Goal: Task Accomplishment & Management: Complete application form

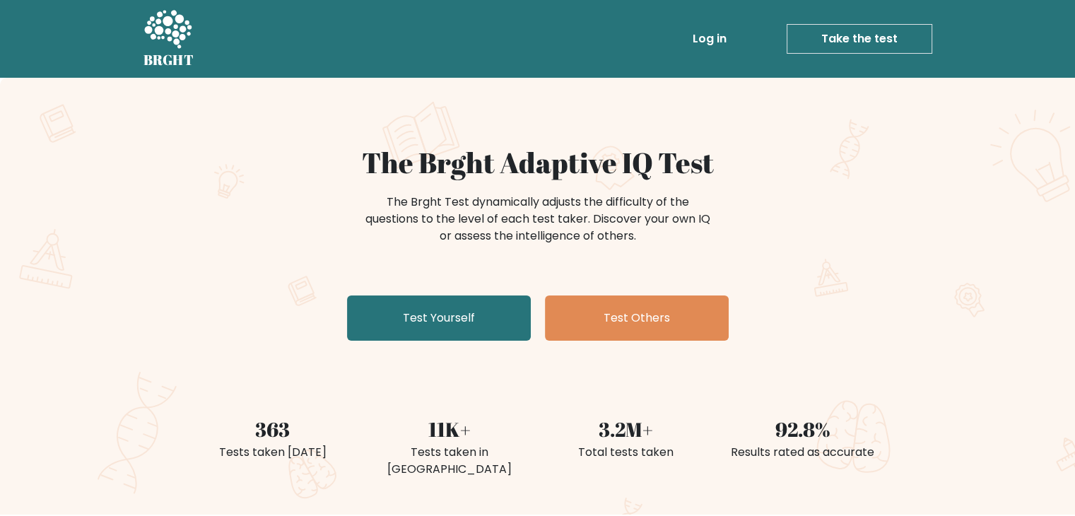
click at [716, 37] on link "Log in" at bounding box center [709, 39] width 45 height 28
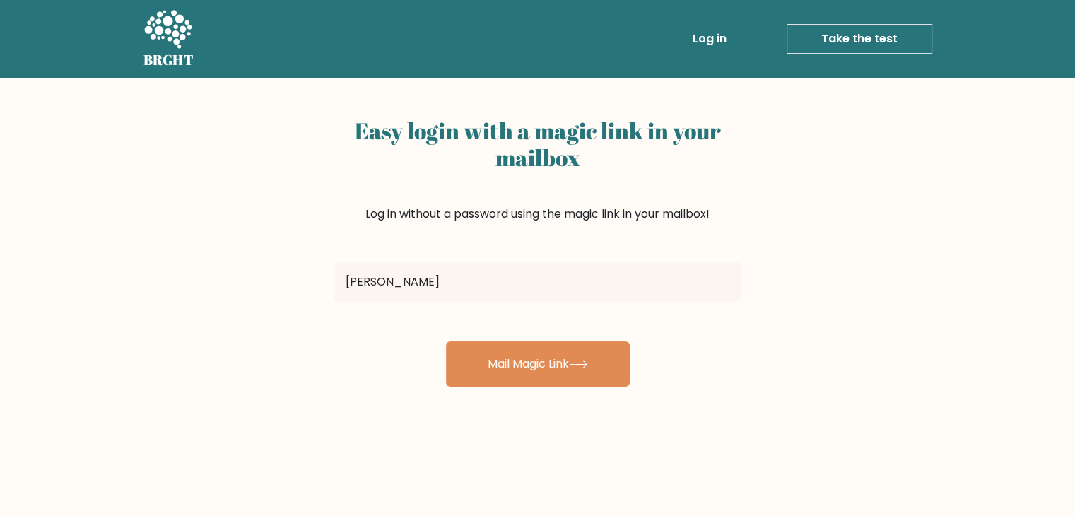
type input "noelpaingoaksoe@gmail.com"
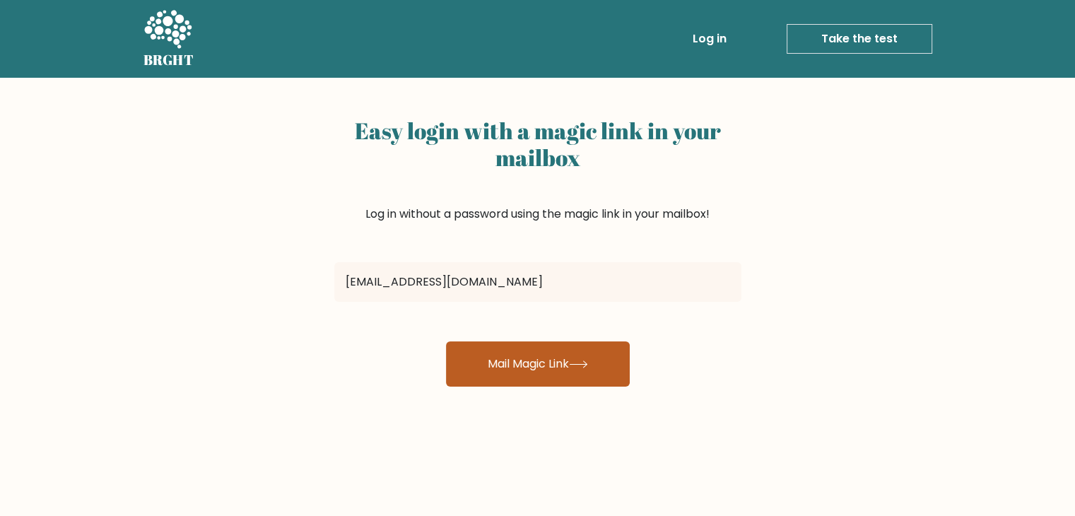
click at [506, 365] on button "Mail Magic Link" at bounding box center [538, 363] width 184 height 45
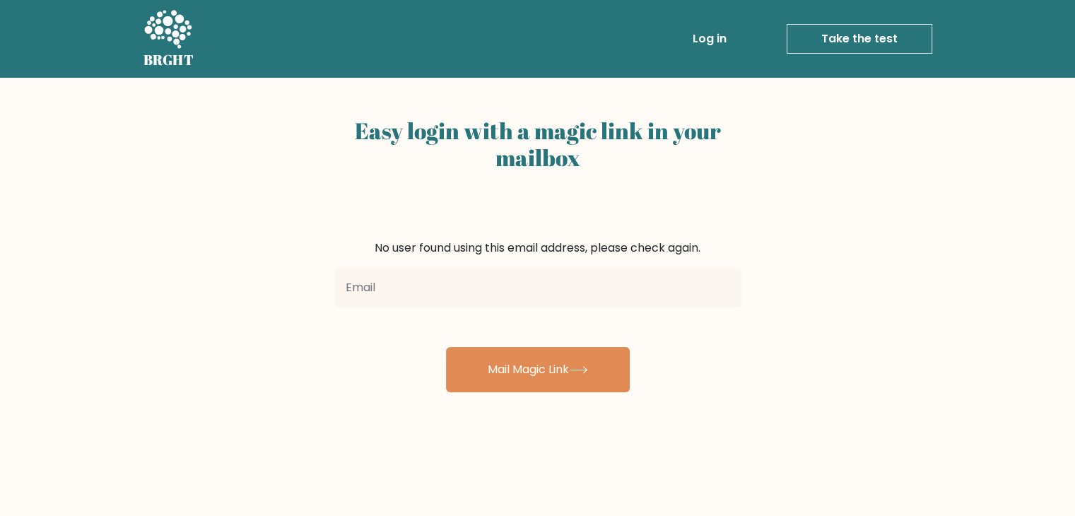
click at [834, 30] on link "Take the test" at bounding box center [860, 39] width 146 height 30
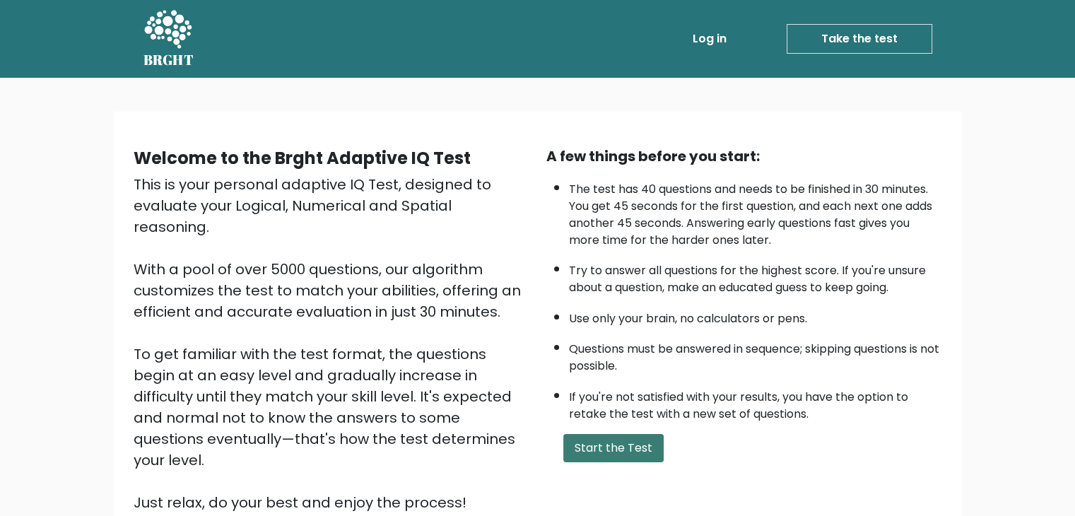
click at [613, 437] on button "Start the Test" at bounding box center [613, 448] width 100 height 28
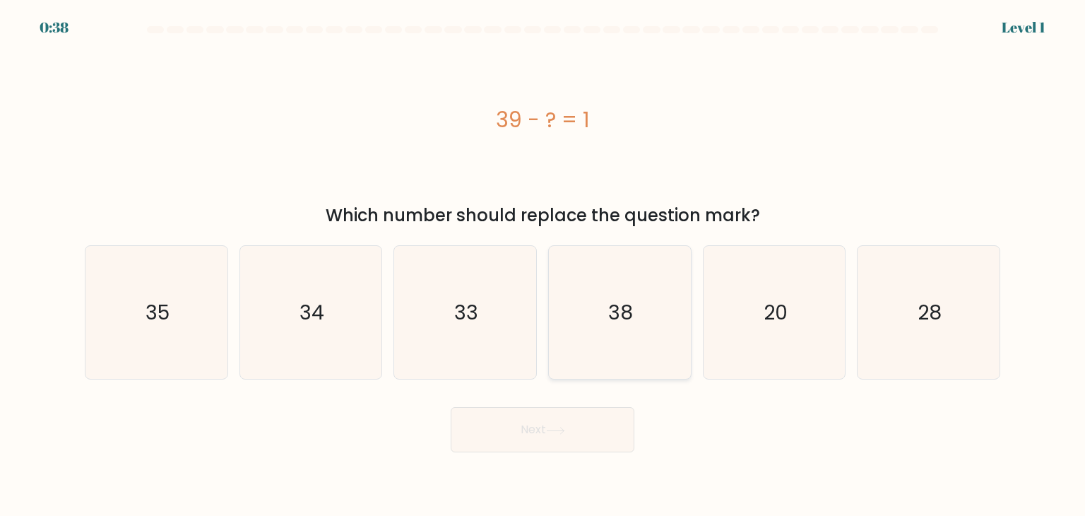
click at [613, 307] on text "38" at bounding box center [621, 312] width 25 height 28
click at [543, 265] on input "d. 38" at bounding box center [543, 261] width 1 height 7
radio input "true"
click at [541, 431] on button "Next" at bounding box center [543, 429] width 184 height 45
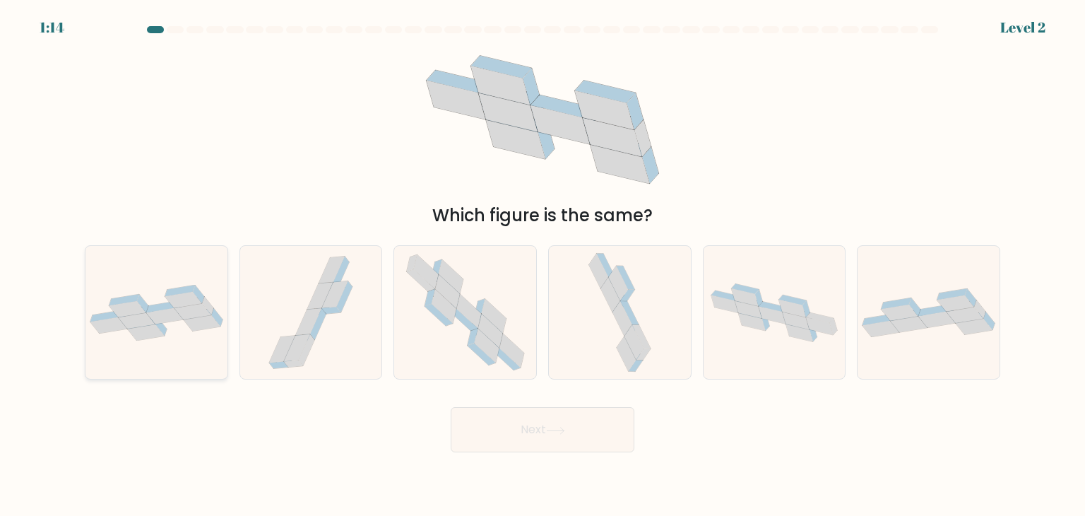
click at [174, 307] on icon at bounding box center [183, 300] width 37 height 16
click at [543, 265] on input "a." at bounding box center [543, 261] width 1 height 7
radio input "true"
click at [537, 425] on button "Next" at bounding box center [543, 429] width 184 height 45
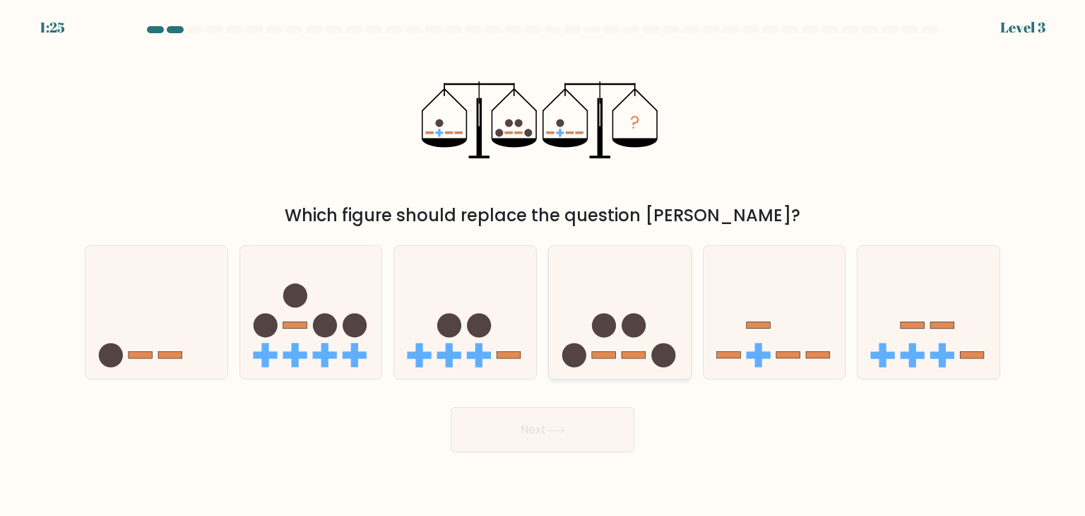
click at [606, 342] on icon at bounding box center [620, 312] width 142 height 117
click at [543, 265] on input "d." at bounding box center [543, 261] width 1 height 7
radio input "true"
click at [563, 432] on icon at bounding box center [555, 431] width 19 height 8
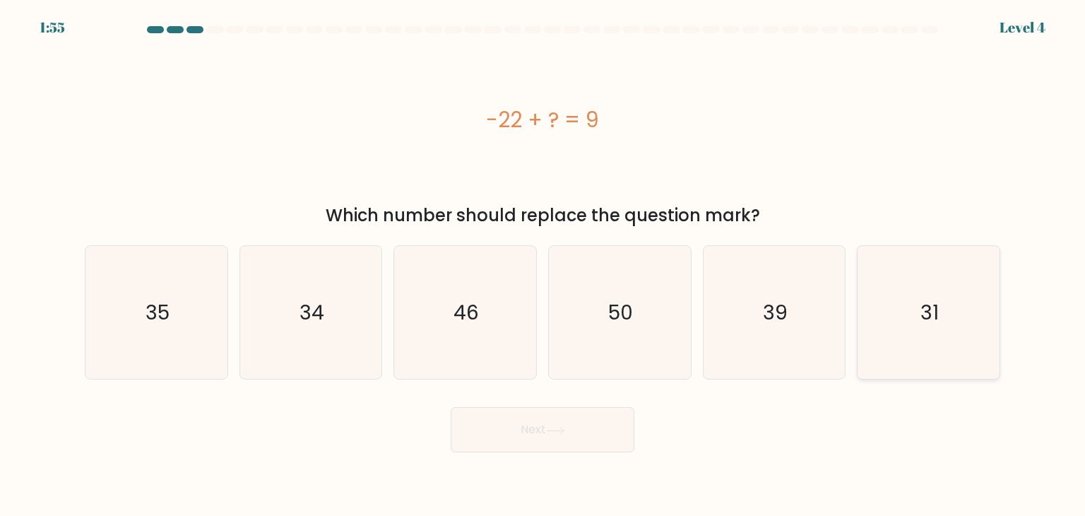
click at [924, 328] on icon "31" at bounding box center [928, 312] width 133 height 133
click at [543, 265] on input "f. 31" at bounding box center [543, 261] width 1 height 7
radio input "true"
click at [571, 425] on button "Next" at bounding box center [543, 429] width 184 height 45
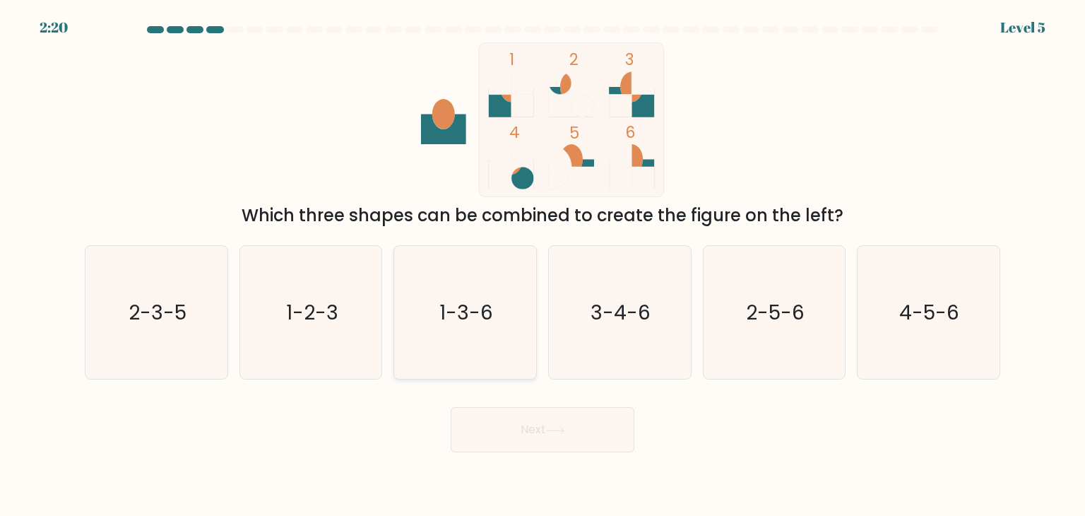
click at [442, 298] on text "1-3-6" at bounding box center [467, 312] width 54 height 28
click at [543, 265] on input "c. 1-3-6" at bounding box center [543, 261] width 1 height 7
radio input "true"
click at [529, 442] on button "Next" at bounding box center [543, 429] width 184 height 45
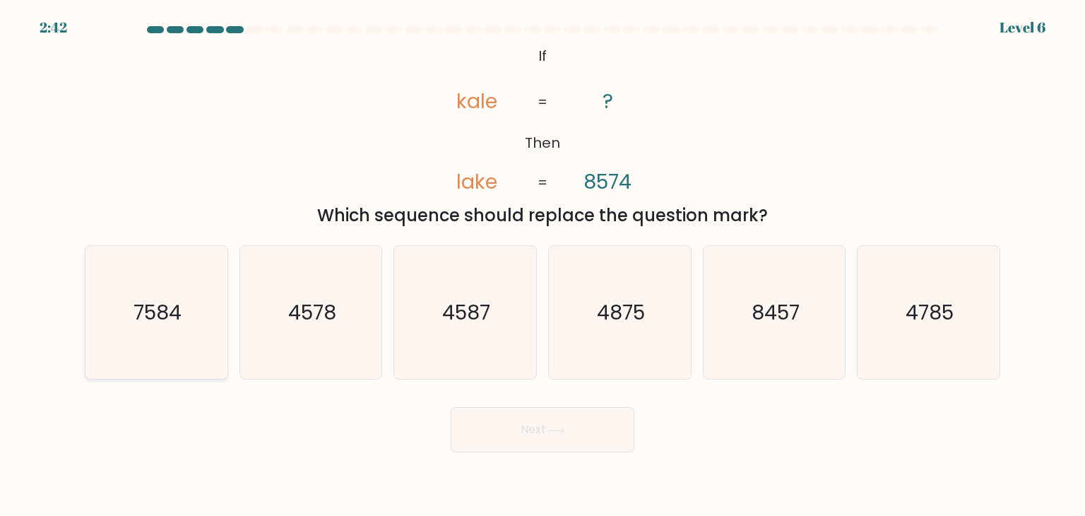
click at [194, 300] on icon "7584" at bounding box center [156, 312] width 133 height 133
click at [543, 265] on input "a. 7584" at bounding box center [543, 261] width 1 height 7
radio input "true"
click at [517, 454] on body "2:36 Level 6 If" at bounding box center [542, 258] width 1085 height 516
click at [561, 433] on icon at bounding box center [555, 431] width 19 height 8
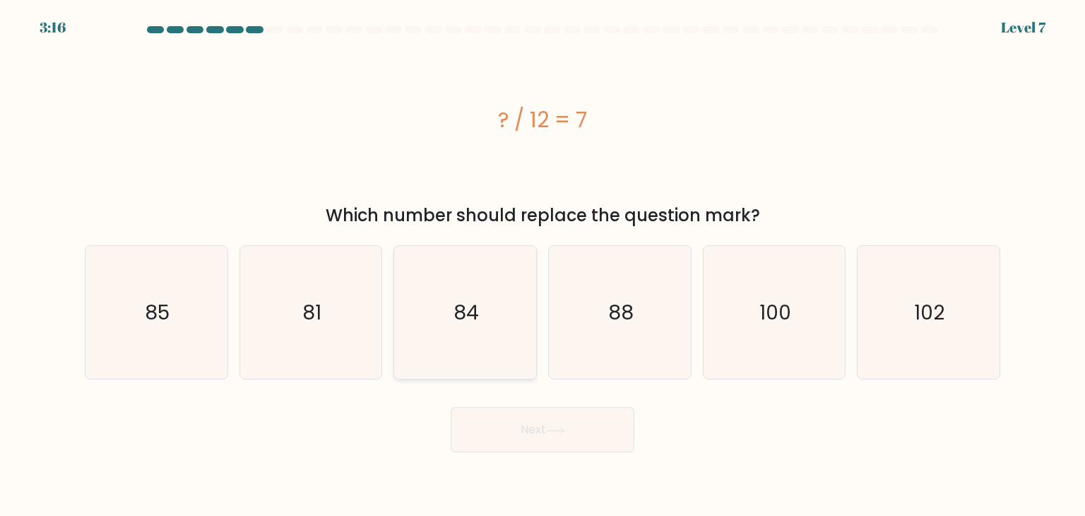
click at [459, 290] on icon "84" at bounding box center [465, 312] width 133 height 133
click at [543, 265] on input "c. 84" at bounding box center [543, 261] width 1 height 7
radio input "true"
click at [552, 428] on icon at bounding box center [555, 431] width 19 height 8
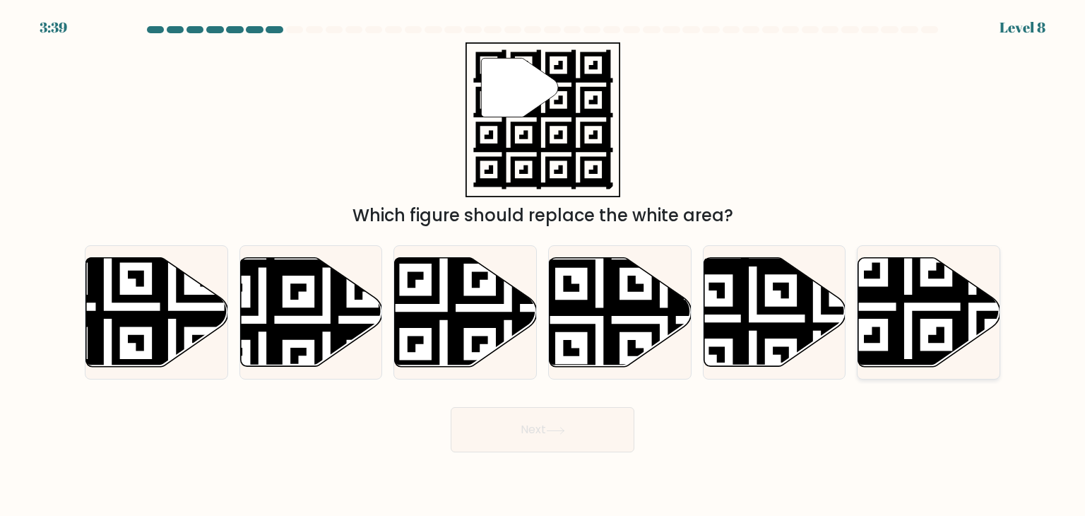
click at [900, 307] on icon at bounding box center [972, 370] width 257 height 257
click at [543, 265] on input "f." at bounding box center [543, 261] width 1 height 7
radio input "true"
click at [577, 431] on button "Next" at bounding box center [543, 429] width 184 height 45
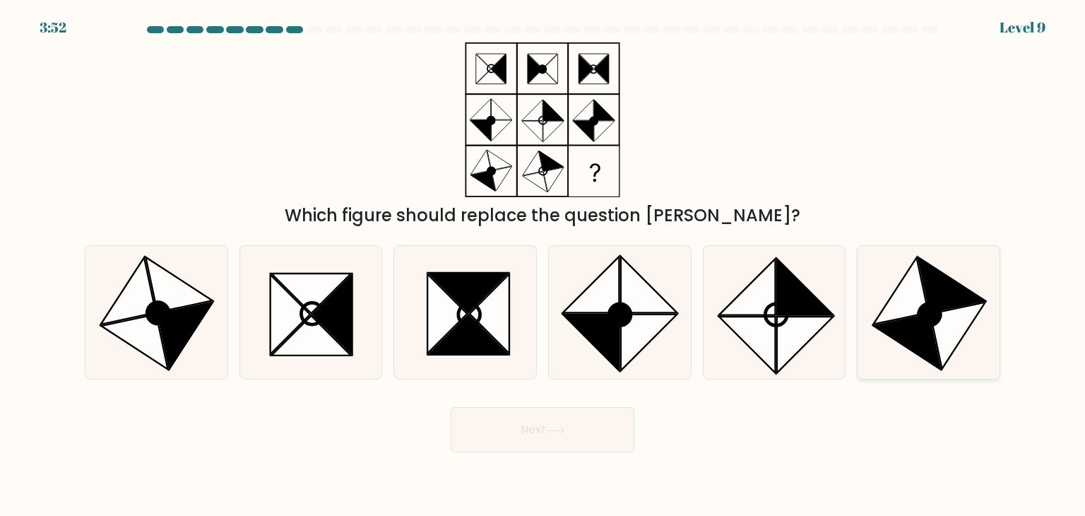
click at [928, 316] on icon at bounding box center [930, 315] width 22 height 22
click at [543, 265] on input "f." at bounding box center [543, 261] width 1 height 7
radio input "true"
click at [577, 419] on button "Next" at bounding box center [543, 429] width 184 height 45
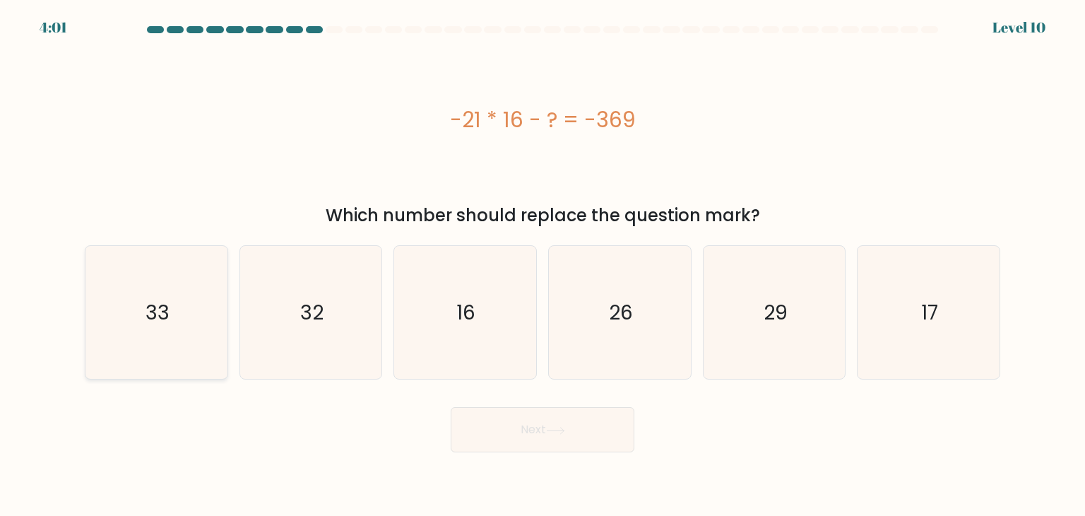
click at [200, 296] on icon "33" at bounding box center [156, 312] width 133 height 133
click at [543, 265] on input "a. 33" at bounding box center [543, 261] width 1 height 7
radio input "true"
click at [524, 419] on button "Next" at bounding box center [543, 429] width 184 height 45
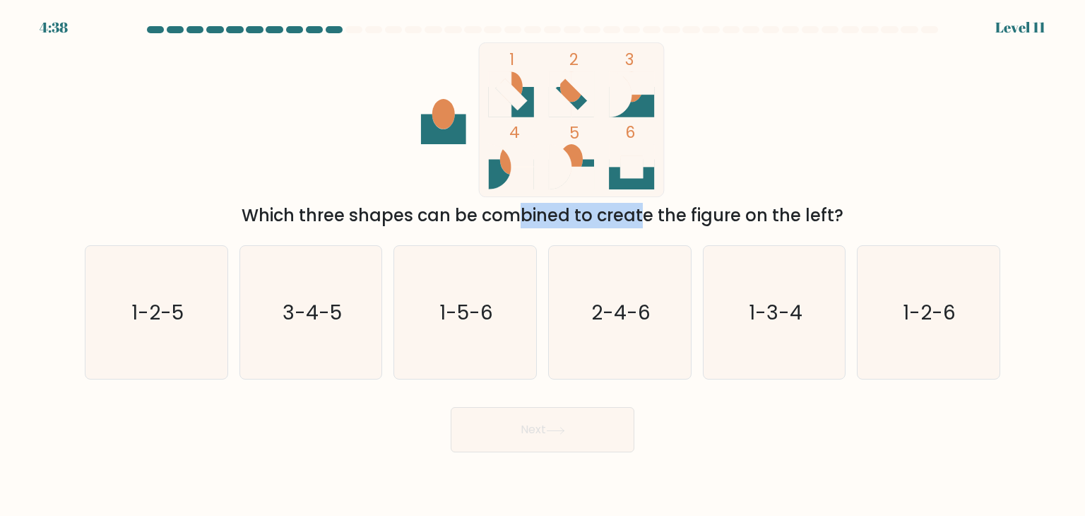
drag, startPoint x: 382, startPoint y: 213, endPoint x: 526, endPoint y: 219, distance: 144.3
click at [526, 219] on div "Which three shapes can be combined to create the figure on the left?" at bounding box center [542, 215] width 899 height 25
click at [331, 153] on div "1 2 3 4 5 6 Which three shapes can be combined to create the figure on the left?" at bounding box center [542, 135] width 933 height 186
click at [284, 310] on text "3-4-5" at bounding box center [312, 312] width 59 height 28
click at [543, 265] on input "b. 3-4-5" at bounding box center [543, 261] width 1 height 7
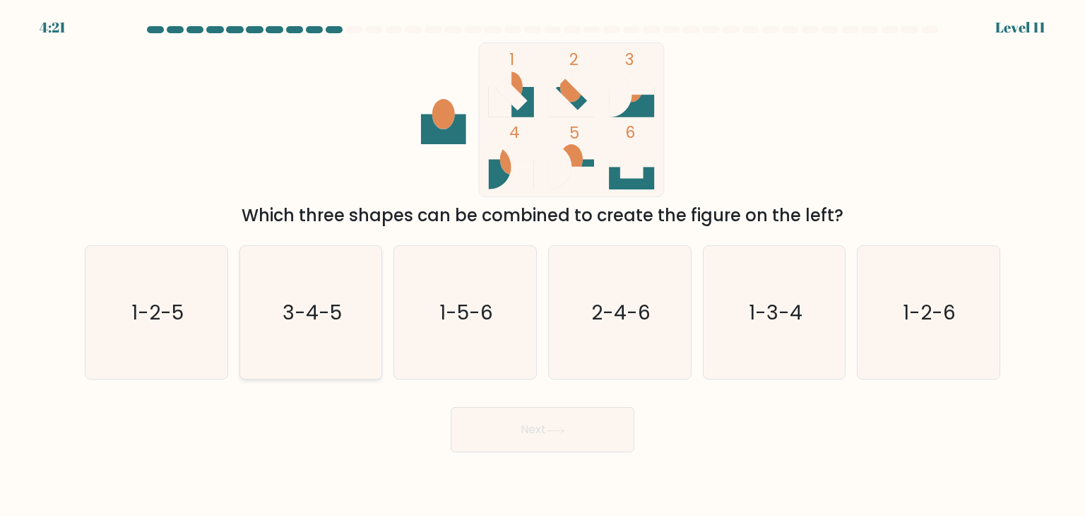
radio input "true"
click at [515, 429] on button "Next" at bounding box center [543, 429] width 184 height 45
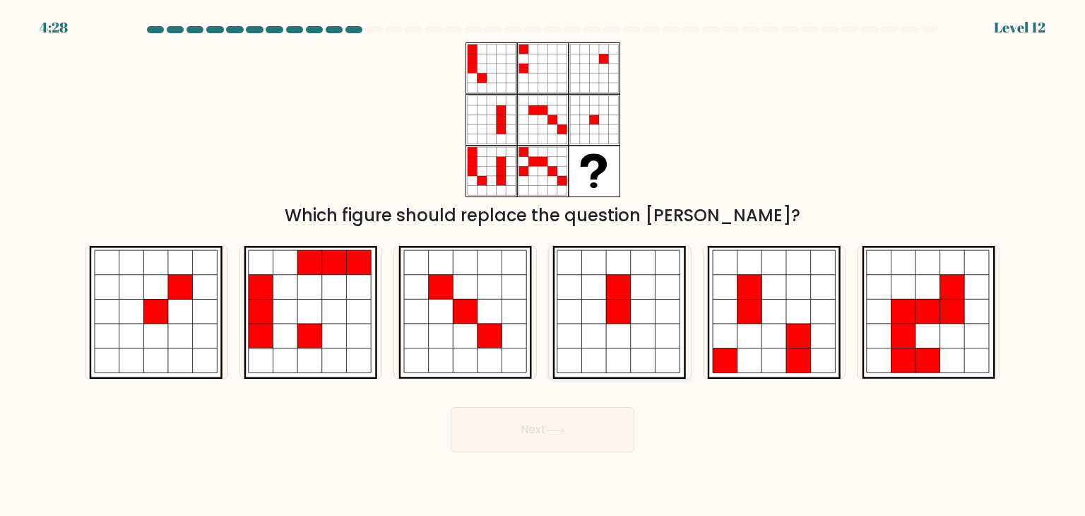
click at [605, 317] on icon at bounding box center [594, 312] width 25 height 25
click at [543, 265] on input "d." at bounding box center [543, 261] width 1 height 7
radio input "true"
click at [130, 295] on icon at bounding box center [131, 287] width 25 height 25
click at [543, 265] on input "a." at bounding box center [543, 261] width 1 height 7
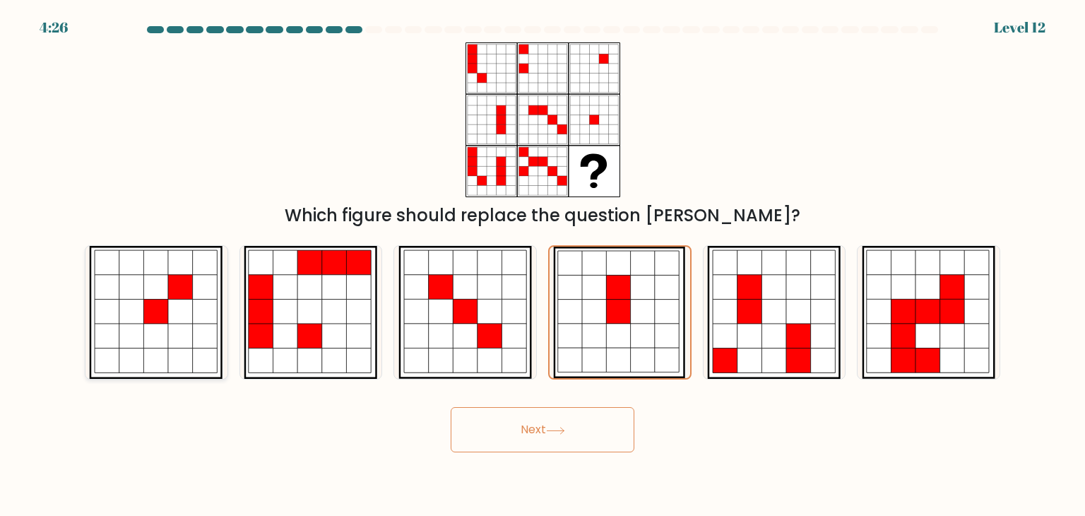
radio input "true"
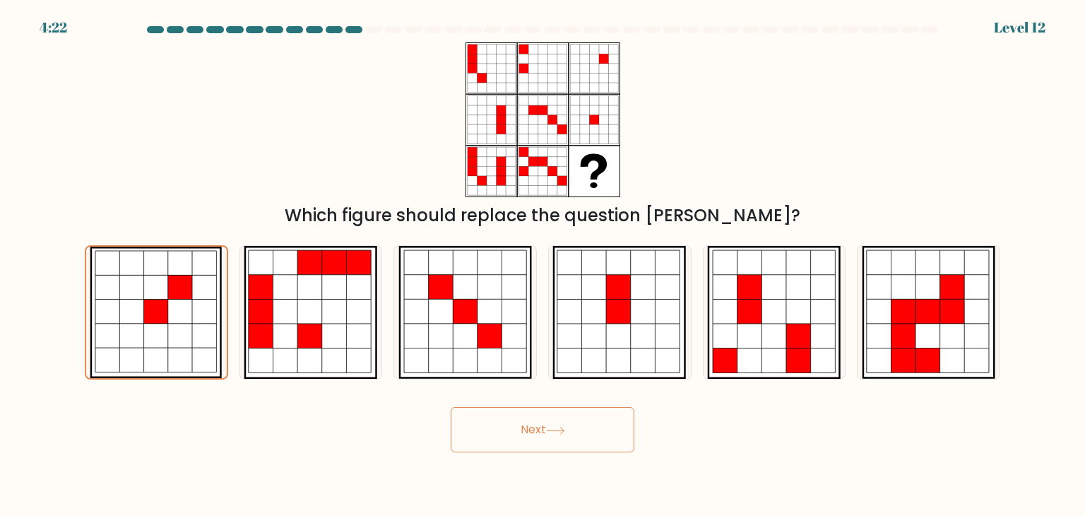
click at [531, 444] on button "Next" at bounding box center [543, 429] width 184 height 45
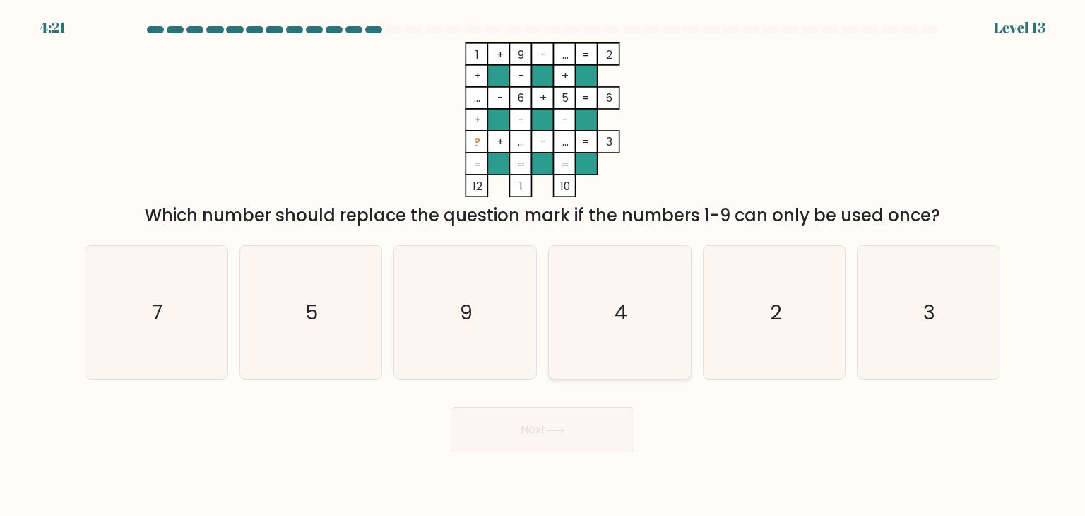
click at [658, 319] on icon "4" at bounding box center [619, 312] width 133 height 133
click at [543, 265] on input "d. 4" at bounding box center [543, 261] width 1 height 7
radio input "true"
click at [551, 425] on button "Next" at bounding box center [543, 429] width 184 height 45
click at [622, 300] on text "4" at bounding box center [621, 313] width 13 height 28
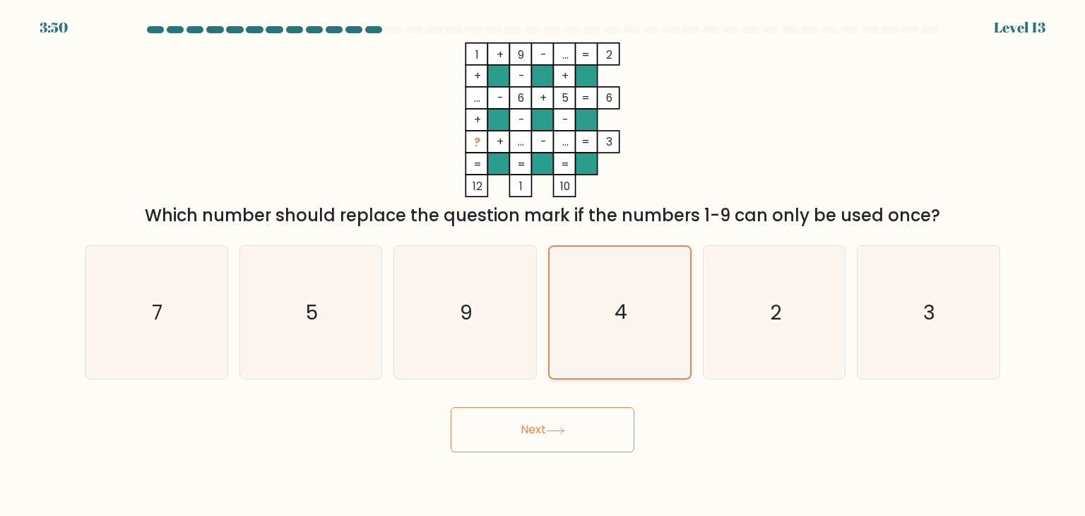
click at [543, 265] on input "d. 4" at bounding box center [543, 261] width 1 height 7
click at [552, 428] on icon at bounding box center [555, 431] width 19 height 8
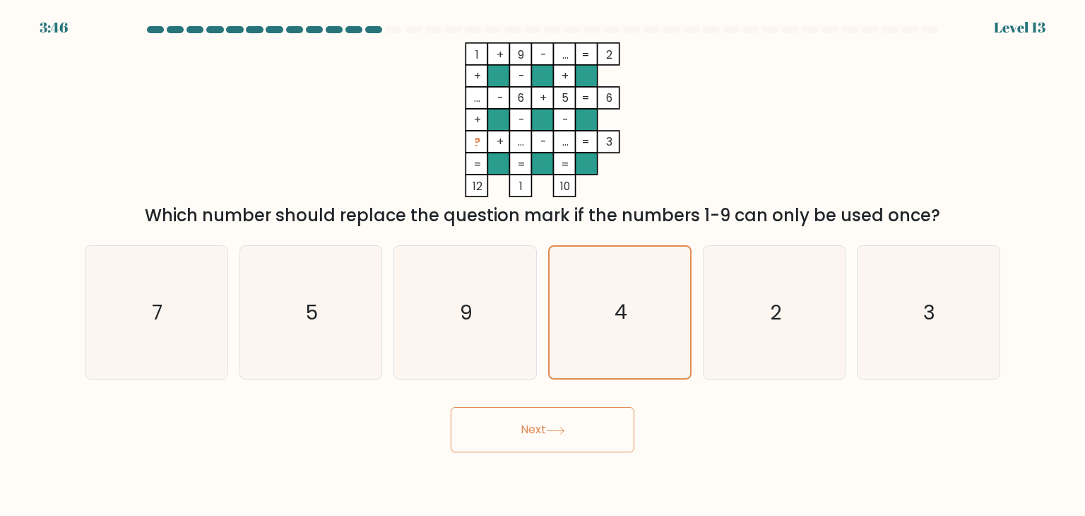
click at [552, 428] on icon at bounding box center [555, 431] width 19 height 8
click at [442, 317] on icon "9" at bounding box center [465, 312] width 133 height 133
click at [543, 265] on input "c. 9" at bounding box center [543, 261] width 1 height 7
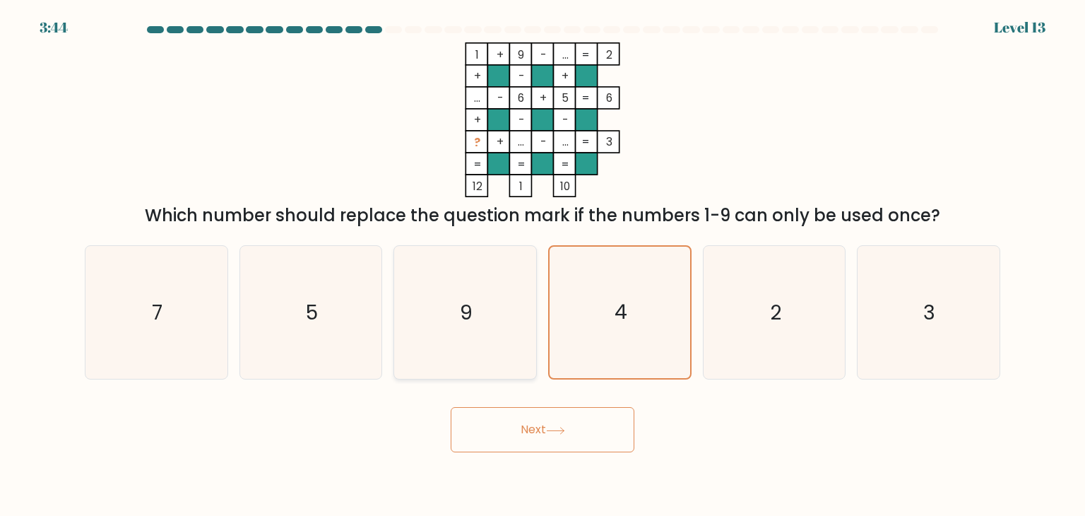
radio input "true"
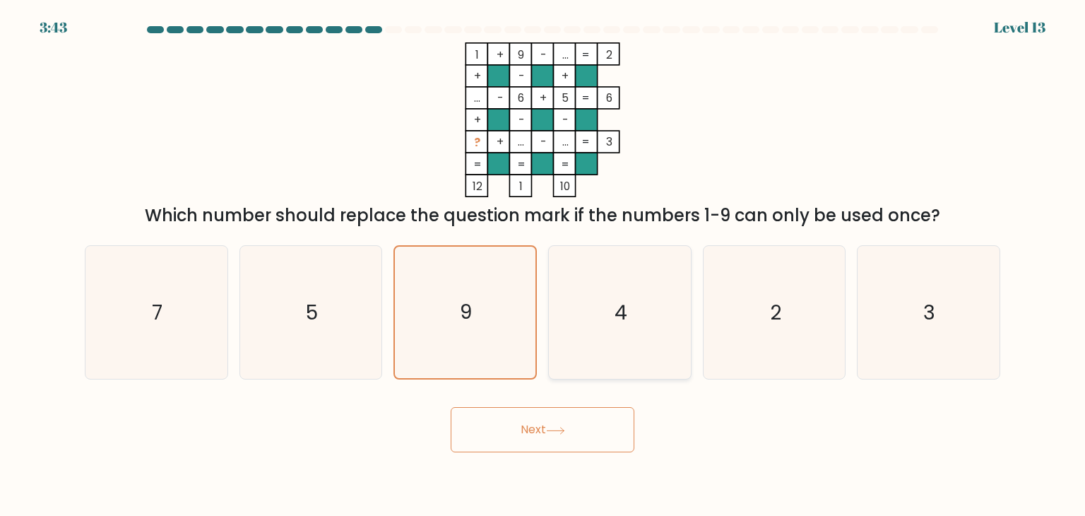
click at [597, 329] on icon "4" at bounding box center [619, 312] width 133 height 133
click at [543, 265] on input "d. 4" at bounding box center [543, 261] width 1 height 7
radio input "true"
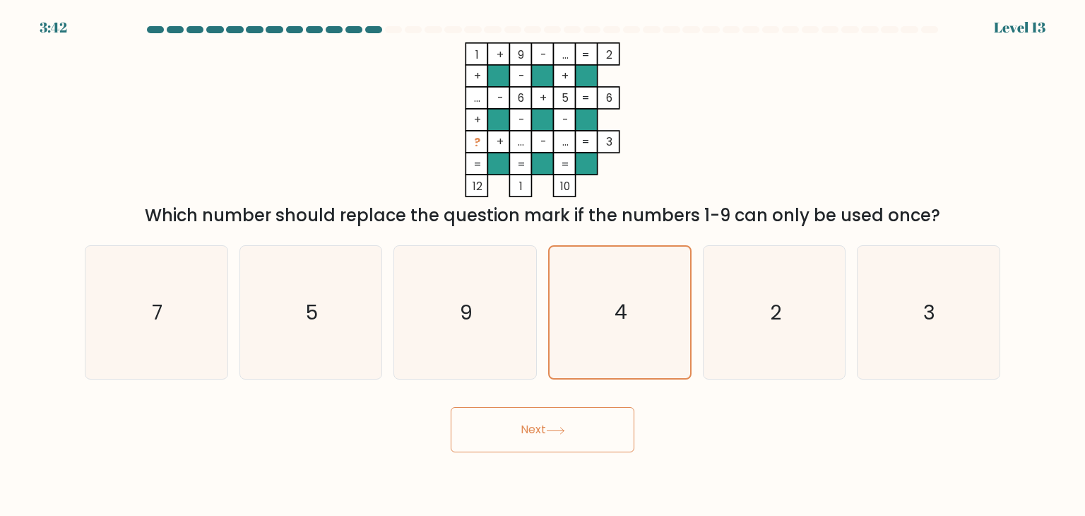
click at [543, 431] on button "Next" at bounding box center [543, 429] width 184 height 45
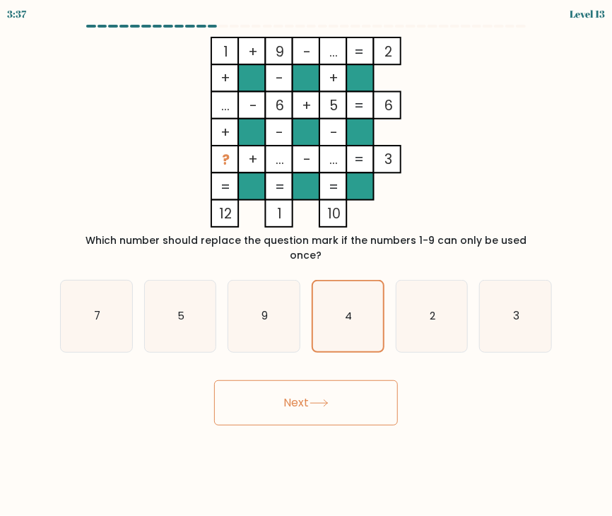
click at [344, 351] on form at bounding box center [306, 225] width 612 height 401
click at [315, 399] on icon at bounding box center [319, 403] width 19 height 8
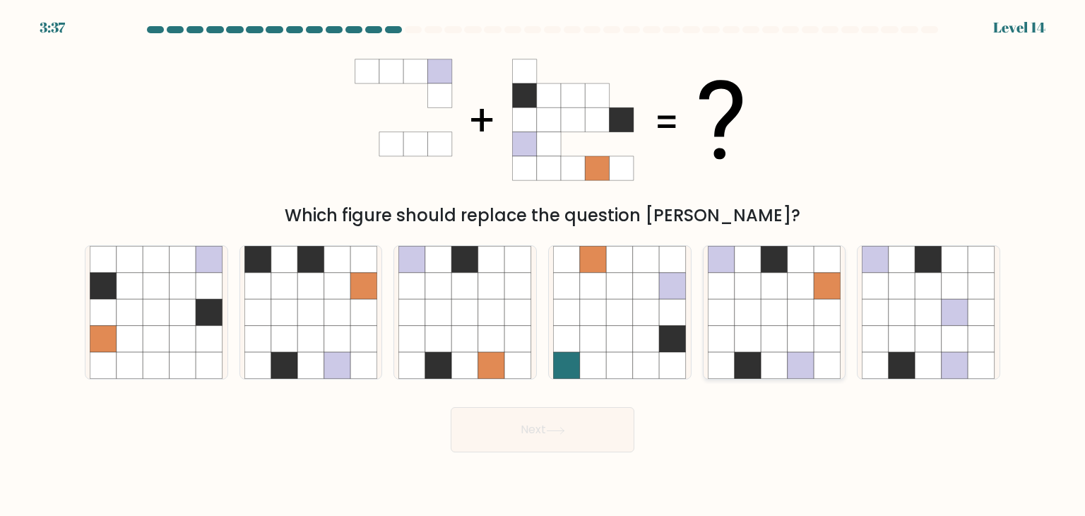
click at [768, 295] on icon at bounding box center [774, 286] width 27 height 27
click at [543, 265] on input "e." at bounding box center [543, 261] width 1 height 7
radio input "true"
click at [546, 425] on button "Next" at bounding box center [543, 429] width 184 height 45
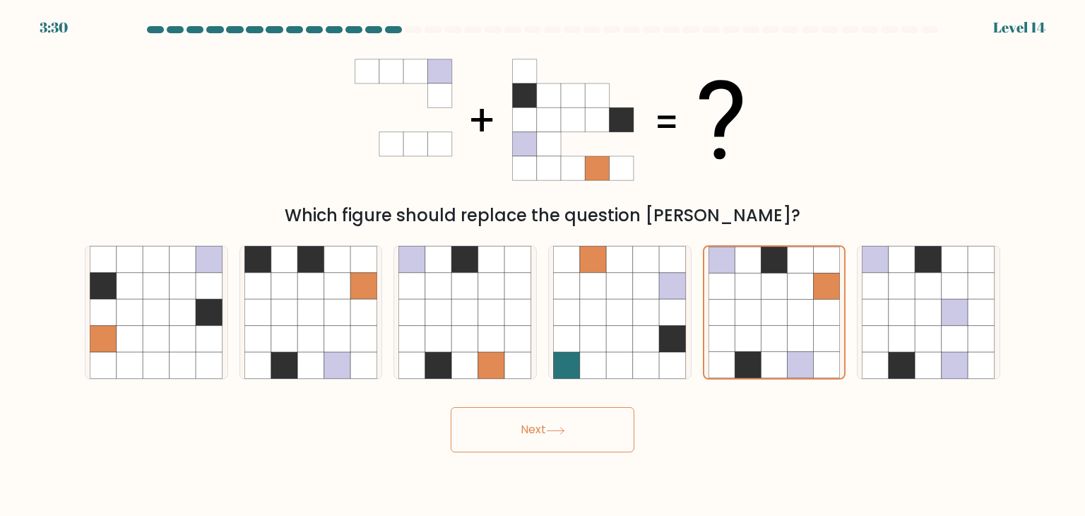
click at [546, 425] on button "Next" at bounding box center [543, 429] width 184 height 45
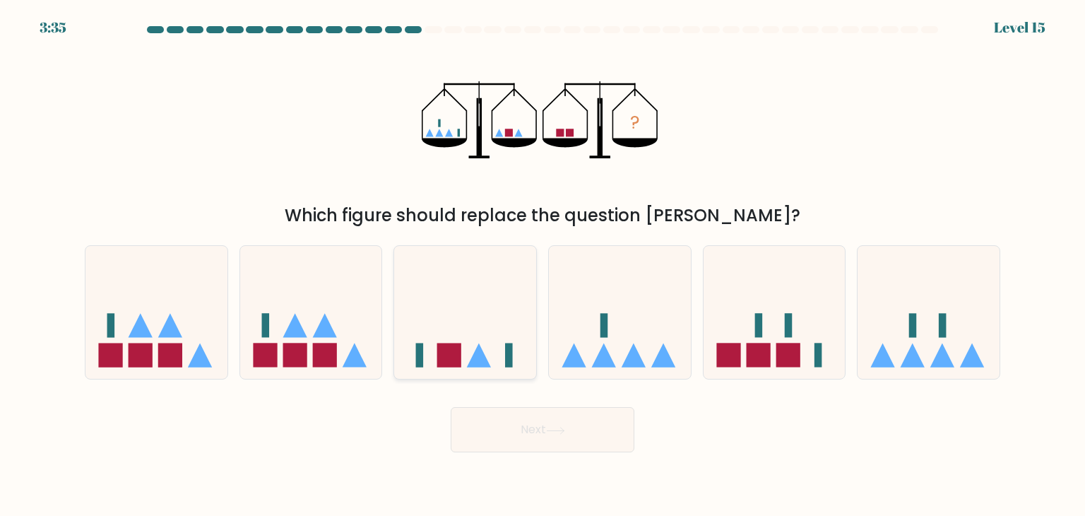
click at [474, 363] on icon at bounding box center [479, 355] width 24 height 24
click at [543, 265] on input "c." at bounding box center [543, 261] width 1 height 7
radio input "true"
click at [535, 433] on button "Next" at bounding box center [543, 429] width 184 height 45
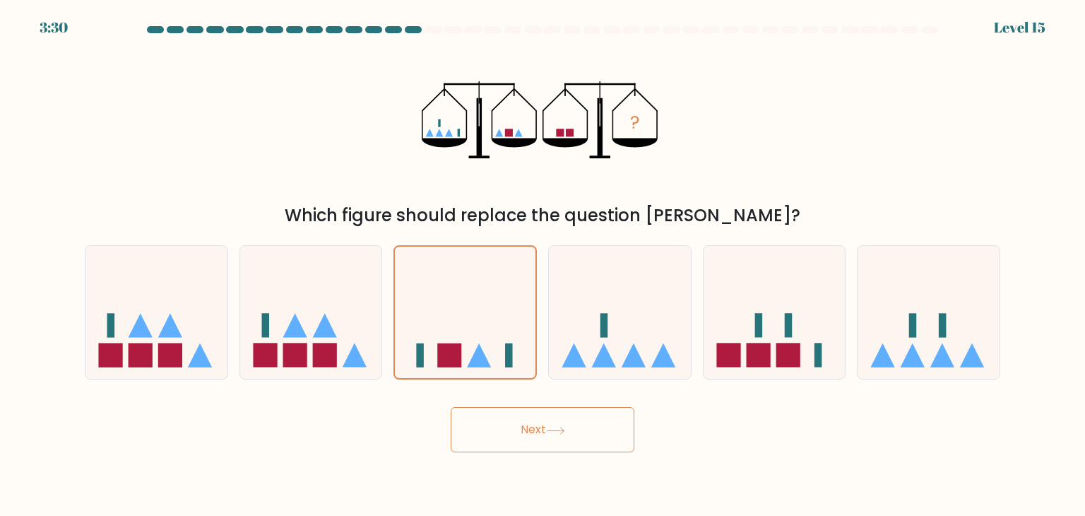
click at [535, 433] on button "Next" at bounding box center [543, 429] width 184 height 45
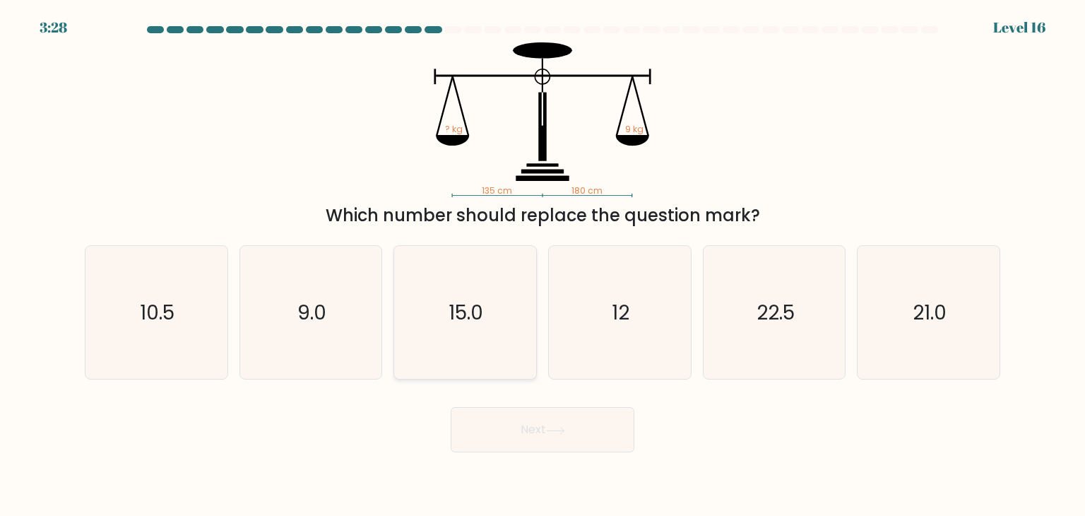
click at [471, 307] on text "15.0" at bounding box center [466, 312] width 35 height 28
click at [543, 265] on input "c. 15.0" at bounding box center [543, 261] width 1 height 7
radio input "true"
click at [515, 431] on button "Next" at bounding box center [543, 429] width 184 height 45
click at [539, 425] on button "Next" at bounding box center [543, 429] width 184 height 45
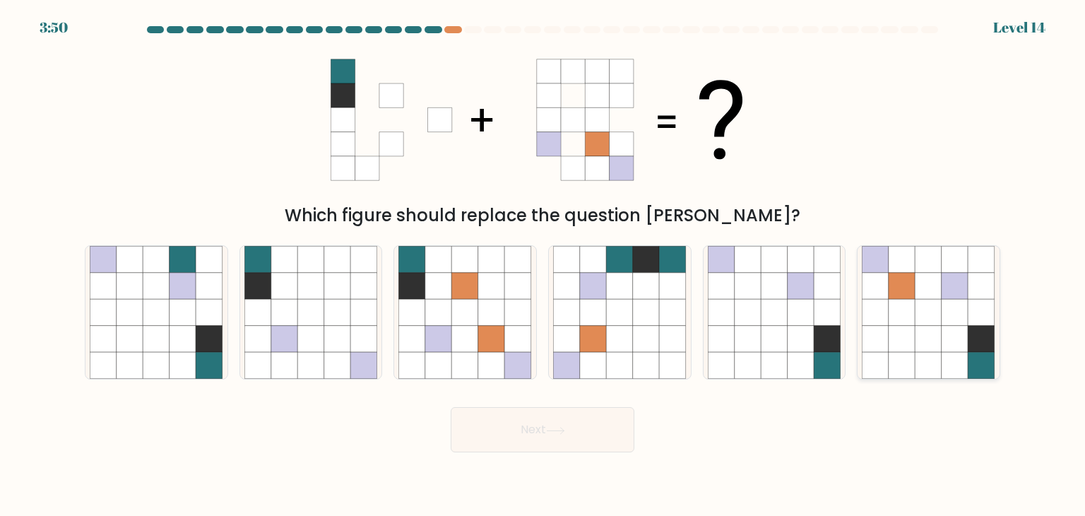
click at [926, 312] on icon at bounding box center [929, 312] width 27 height 27
click at [543, 265] on input "f." at bounding box center [543, 261] width 1 height 7
radio input "true"
click at [589, 425] on button "Next" at bounding box center [543, 429] width 184 height 45
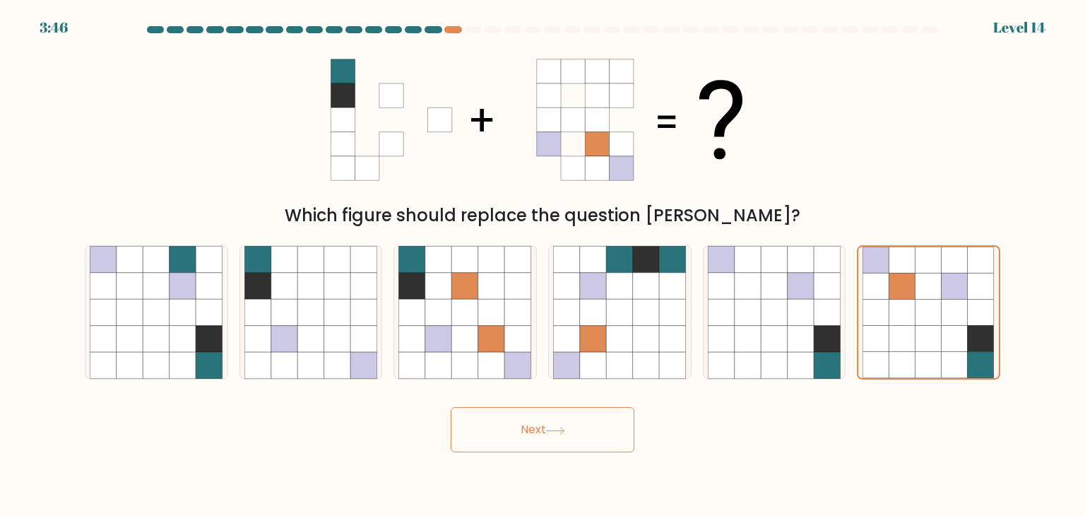
click at [589, 425] on button "Next" at bounding box center [543, 429] width 184 height 45
click at [913, 320] on icon at bounding box center [903, 313] width 26 height 26
click at [543, 265] on input "f." at bounding box center [543, 261] width 1 height 7
click at [549, 427] on icon at bounding box center [555, 431] width 19 height 8
click at [531, 426] on button "Next" at bounding box center [543, 429] width 184 height 45
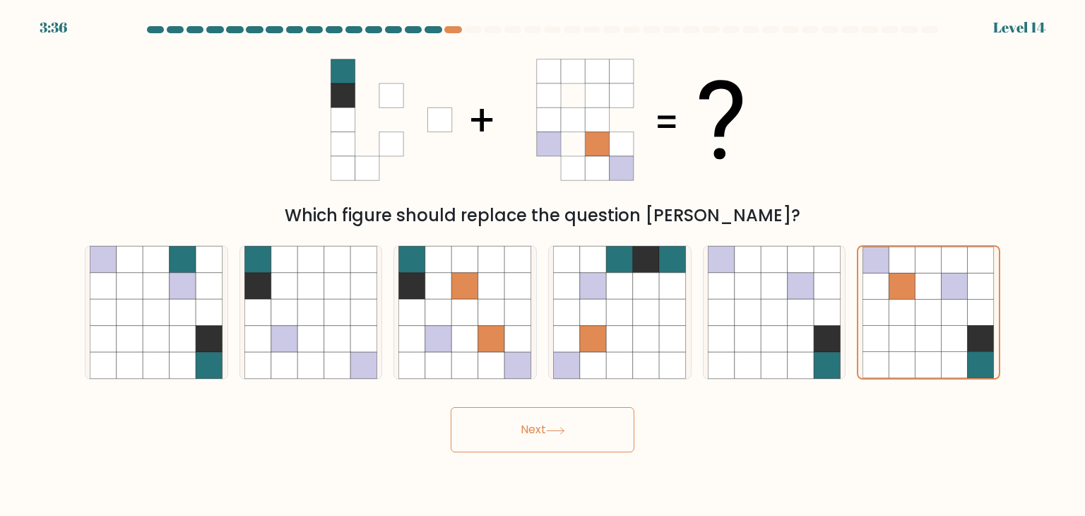
click at [531, 426] on button "Next" at bounding box center [543, 429] width 184 height 45
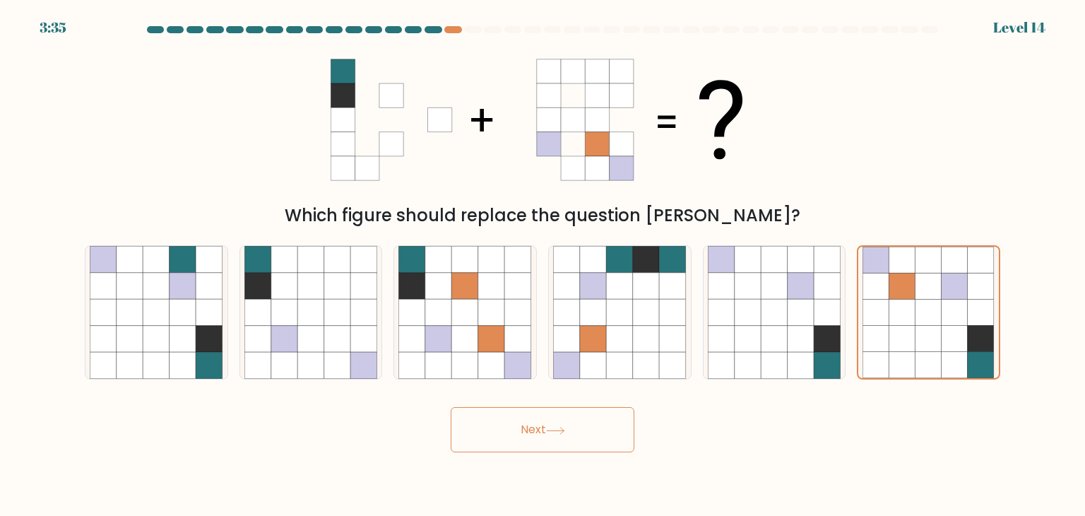
click at [531, 426] on button "Next" at bounding box center [543, 429] width 184 height 45
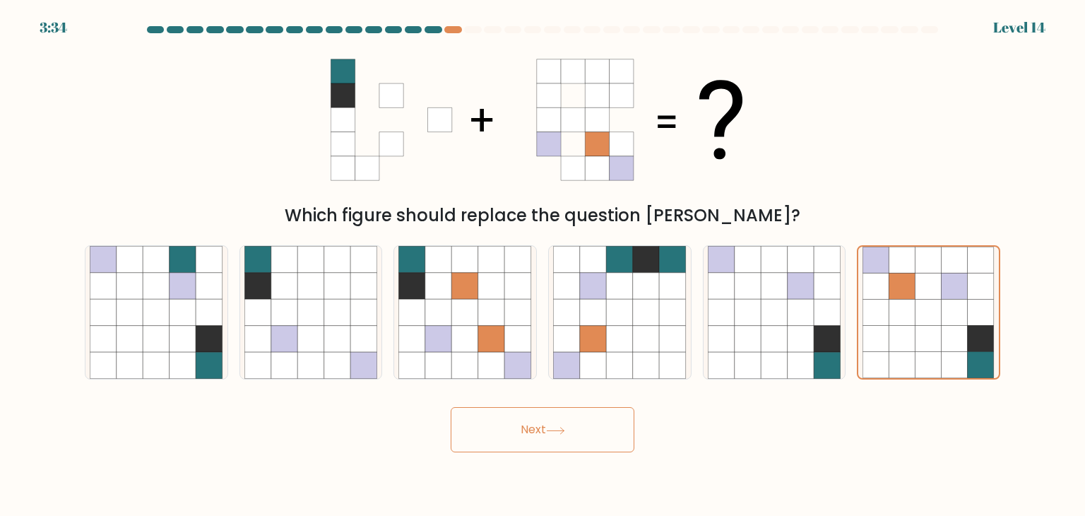
click at [531, 426] on button "Next" at bounding box center [543, 429] width 184 height 45
click at [582, 435] on button "Next" at bounding box center [543, 429] width 184 height 45
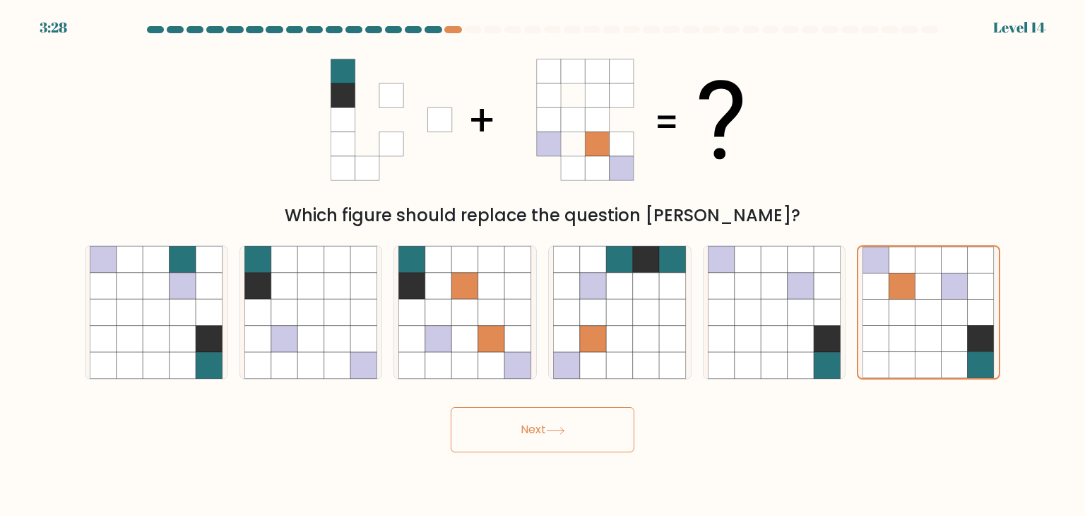
click at [582, 435] on button "Next" at bounding box center [543, 429] width 184 height 45
drag, startPoint x: 582, startPoint y: 435, endPoint x: 530, endPoint y: 430, distance: 51.9
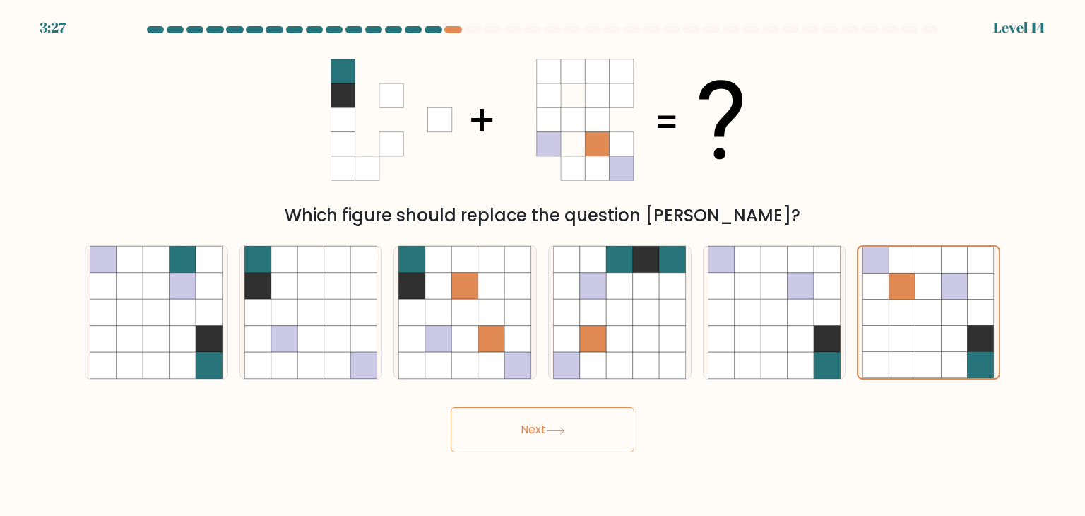
click at [530, 430] on button "Next" at bounding box center [543, 429] width 184 height 45
click at [770, 282] on icon at bounding box center [774, 286] width 27 height 27
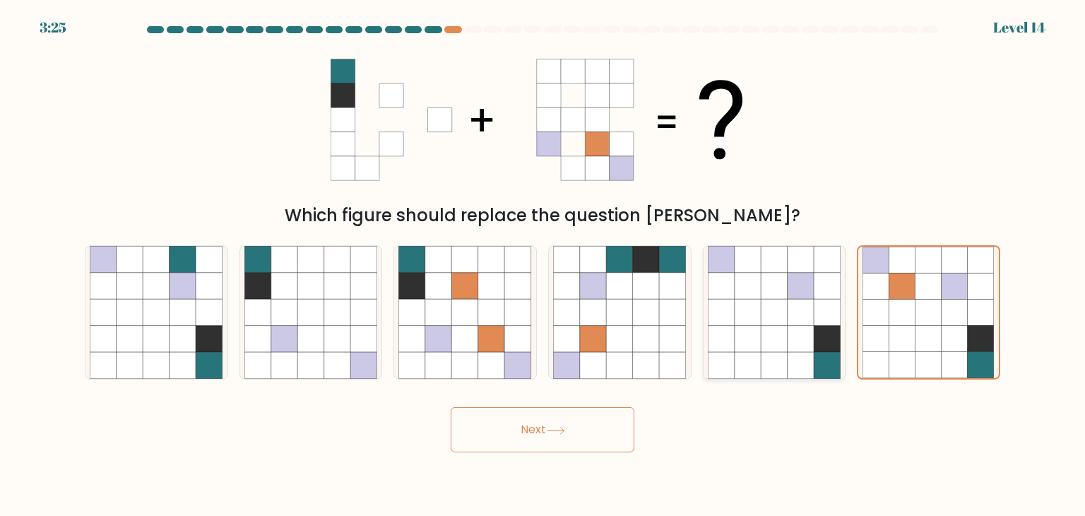
click at [543, 265] on input "e." at bounding box center [543, 261] width 1 height 7
radio input "true"
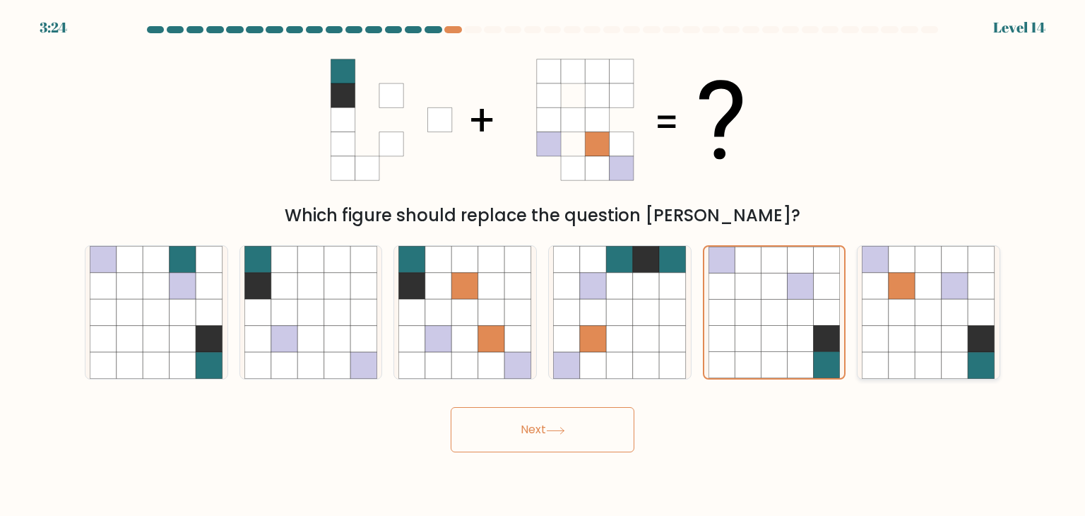
click at [896, 270] on icon at bounding box center [902, 259] width 27 height 27
click at [543, 265] on input "f." at bounding box center [543, 261] width 1 height 7
radio input "true"
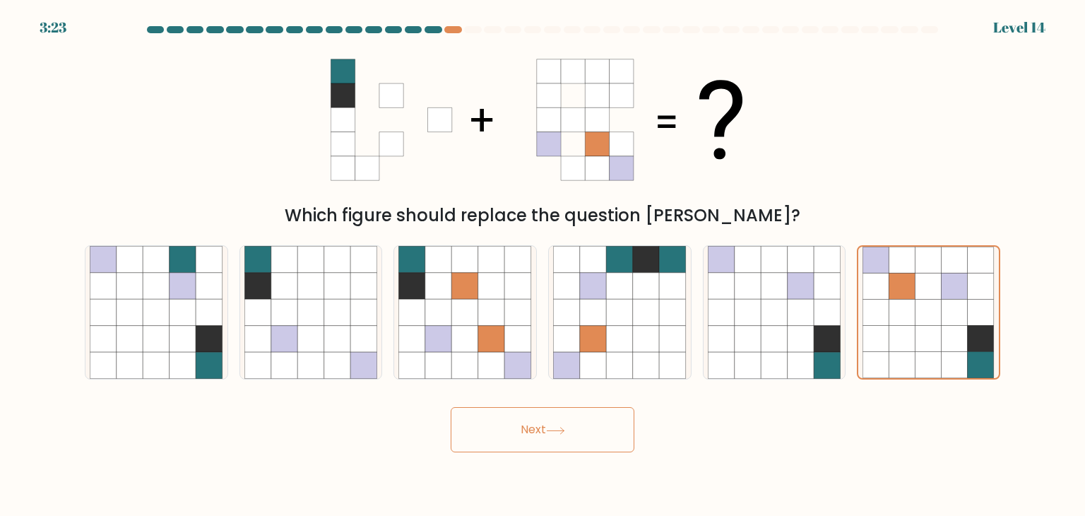
click at [539, 425] on button "Next" at bounding box center [543, 429] width 184 height 45
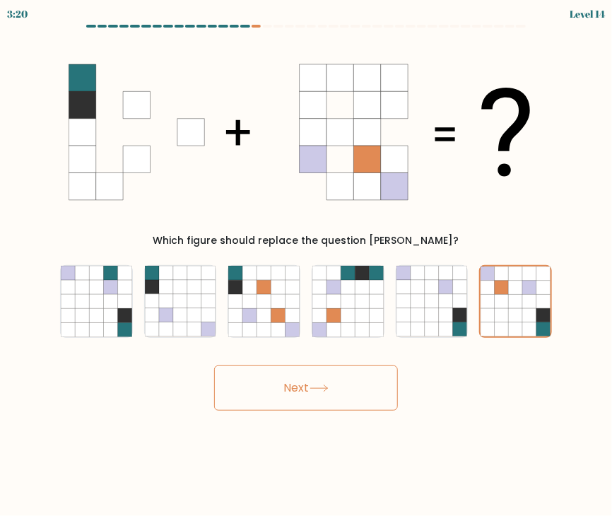
click at [311, 374] on button "Next" at bounding box center [306, 387] width 184 height 45
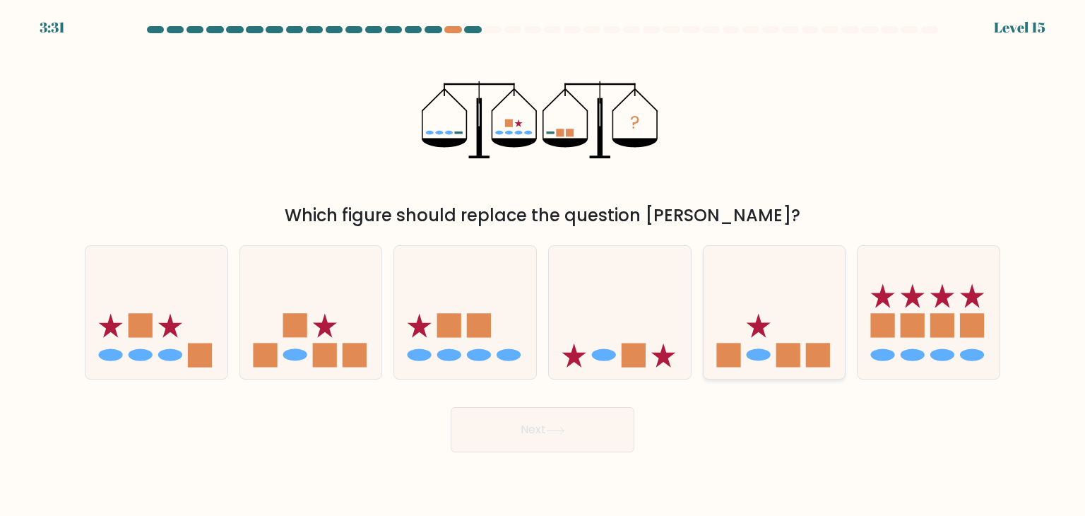
click at [779, 322] on icon at bounding box center [775, 312] width 142 height 117
click at [543, 265] on input "e." at bounding box center [543, 261] width 1 height 7
radio input "true"
click at [518, 419] on button "Next" at bounding box center [543, 429] width 184 height 45
click at [539, 421] on button "Next" at bounding box center [543, 429] width 184 height 45
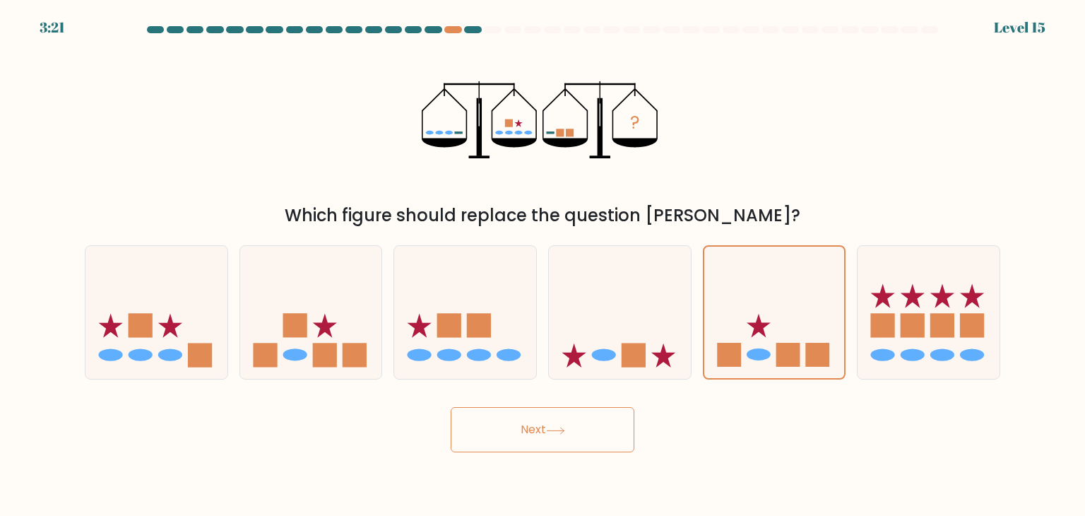
click at [539, 421] on button "Next" at bounding box center [543, 429] width 184 height 45
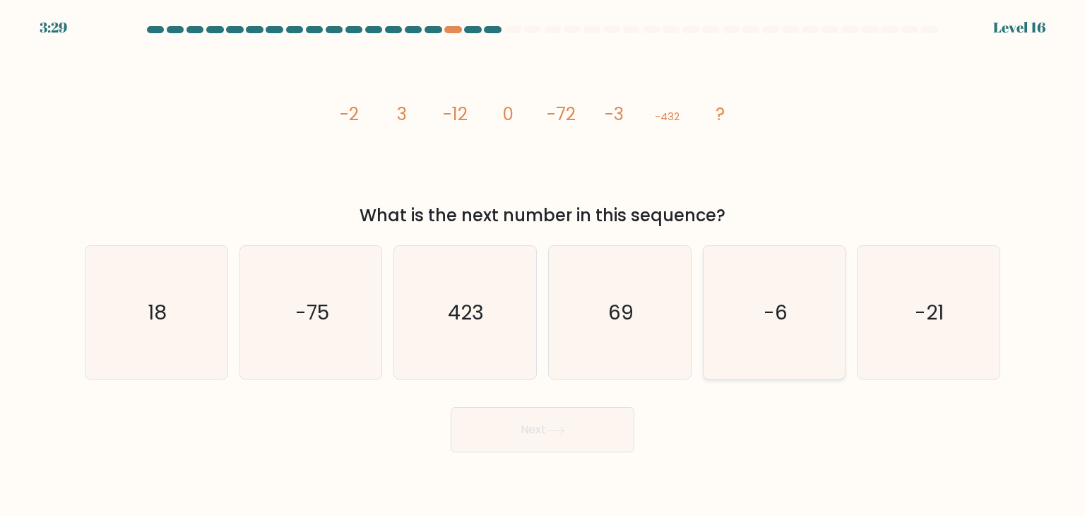
click at [749, 312] on icon "-6" at bounding box center [774, 312] width 133 height 133
click at [543, 265] on input "e. -6" at bounding box center [543, 261] width 1 height 7
radio input "true"
click at [543, 435] on button "Next" at bounding box center [543, 429] width 184 height 45
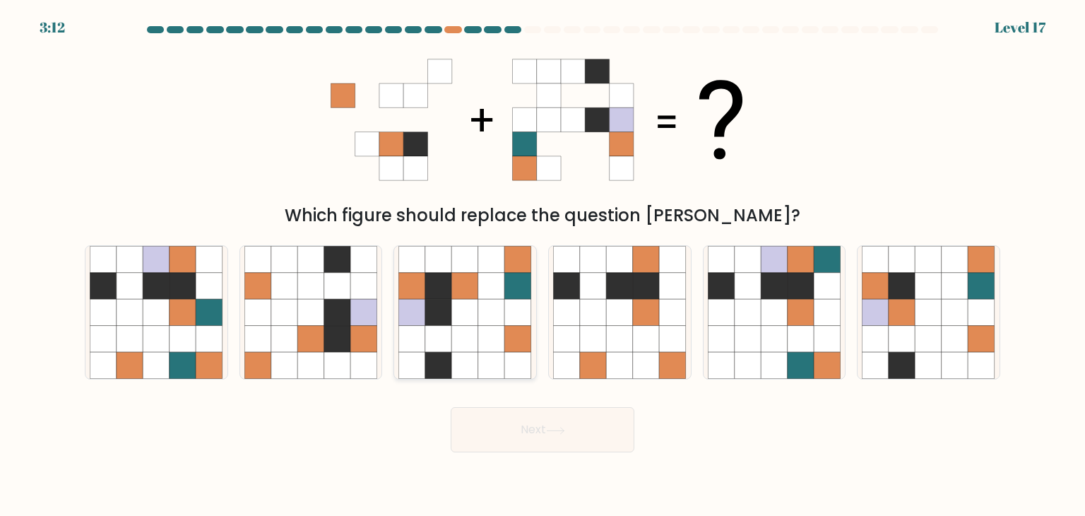
click at [486, 310] on icon at bounding box center [491, 312] width 27 height 27
click at [543, 265] on input "c." at bounding box center [543, 261] width 1 height 7
radio input "true"
click at [531, 433] on button "Next" at bounding box center [543, 429] width 184 height 45
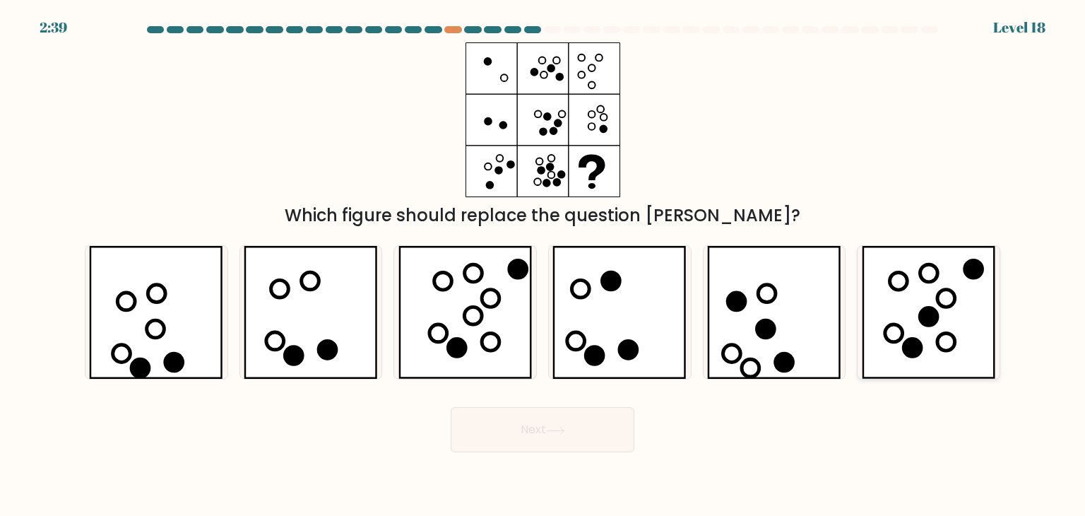
click at [898, 354] on icon at bounding box center [929, 312] width 134 height 133
click at [543, 265] on input "f." at bounding box center [543, 261] width 1 height 7
radio input "true"
click at [564, 424] on button "Next" at bounding box center [543, 429] width 184 height 45
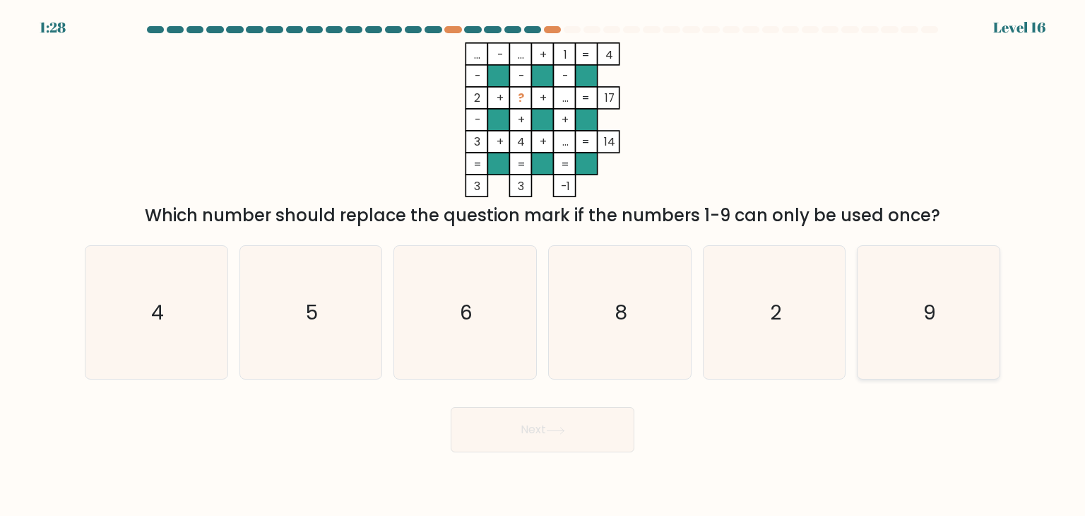
click at [902, 307] on icon "9" at bounding box center [928, 312] width 133 height 133
click at [543, 265] on input "f. 9" at bounding box center [543, 261] width 1 height 7
radio input "true"
click at [555, 434] on icon at bounding box center [555, 431] width 19 height 8
click at [551, 424] on button "Next" at bounding box center [543, 429] width 184 height 45
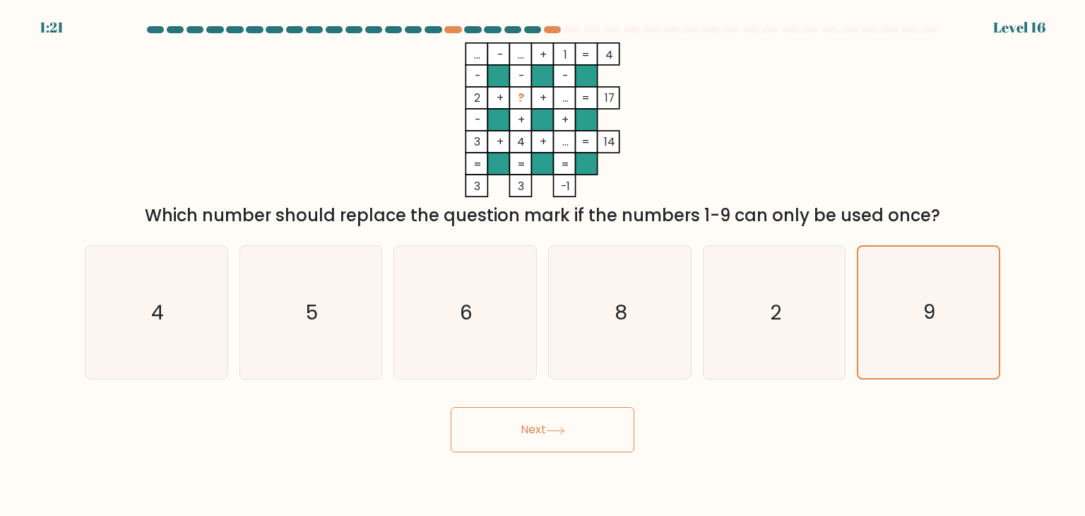
click at [551, 424] on button "Next" at bounding box center [543, 429] width 184 height 45
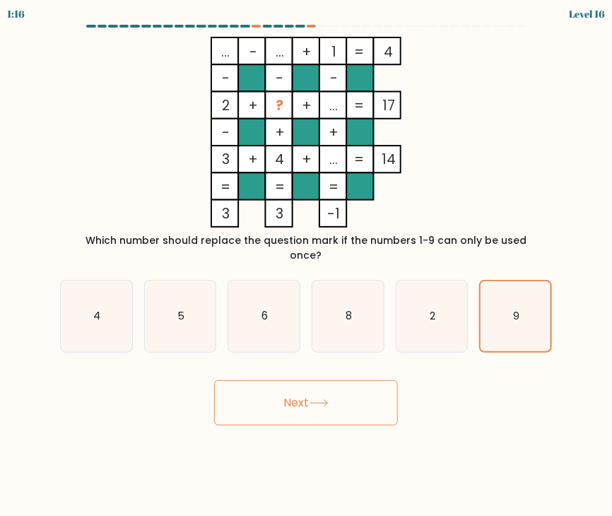
click at [302, 384] on button "Next" at bounding box center [306, 402] width 184 height 45
click at [297, 381] on button "Next" at bounding box center [306, 402] width 184 height 45
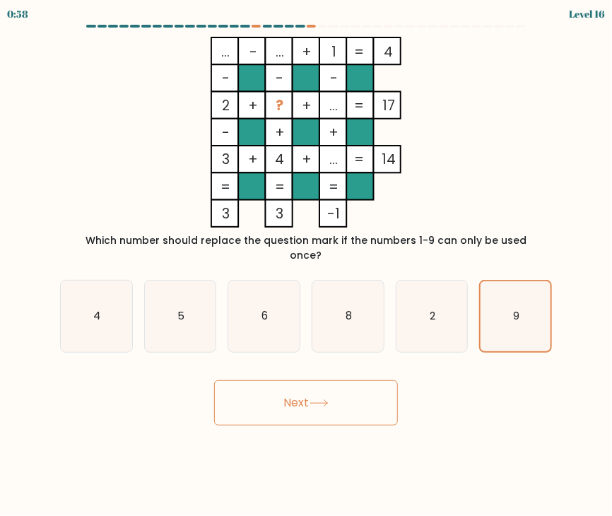
click at [294, 380] on button "Next" at bounding box center [306, 402] width 184 height 45
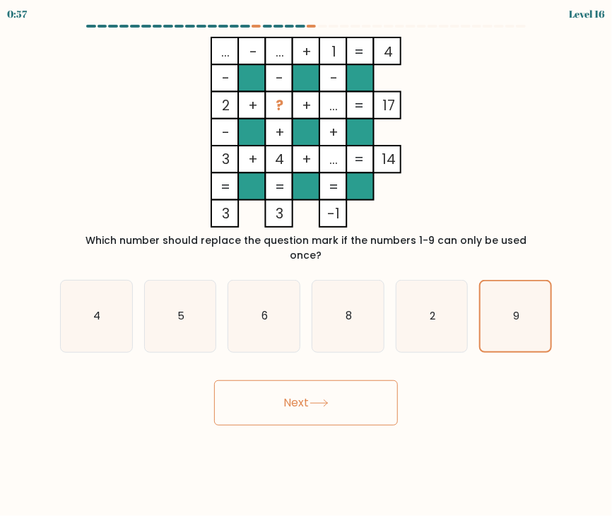
click at [294, 380] on button "Next" at bounding box center [306, 402] width 184 height 45
click at [461, 304] on icon "2" at bounding box center [431, 316] width 71 height 71
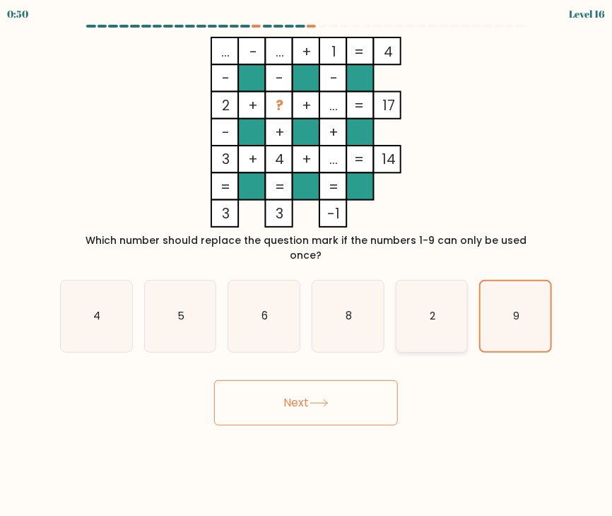
click at [307, 265] on input "e. 2" at bounding box center [306, 261] width 1 height 7
radio input "true"
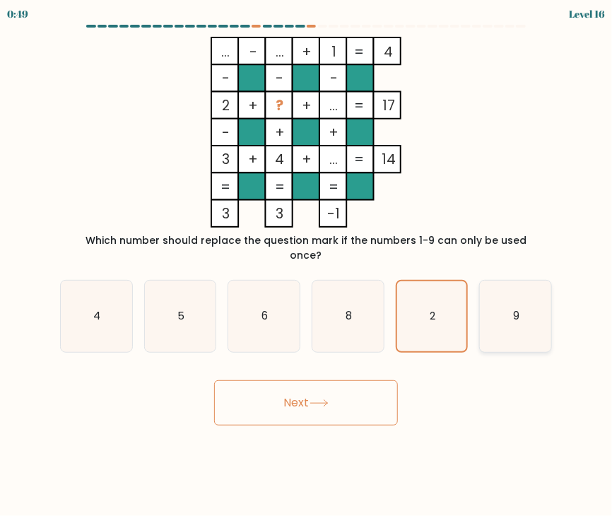
click at [521, 300] on icon "9" at bounding box center [515, 316] width 71 height 71
click at [307, 265] on input "f. 9" at bounding box center [306, 261] width 1 height 7
radio input "true"
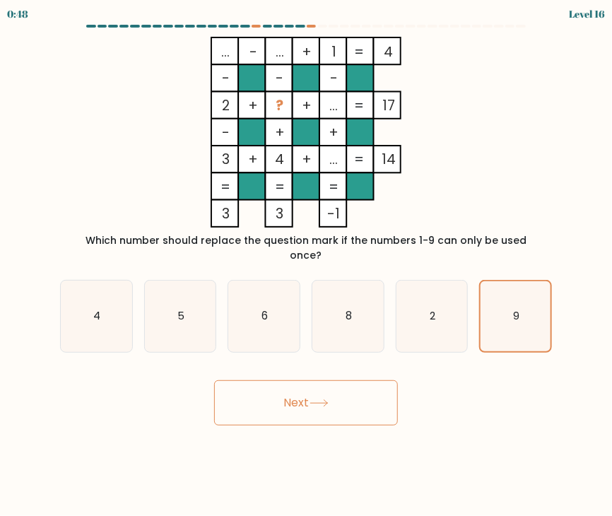
click at [278, 389] on button "Next" at bounding box center [306, 402] width 184 height 45
click at [307, 391] on button "Next" at bounding box center [306, 402] width 184 height 45
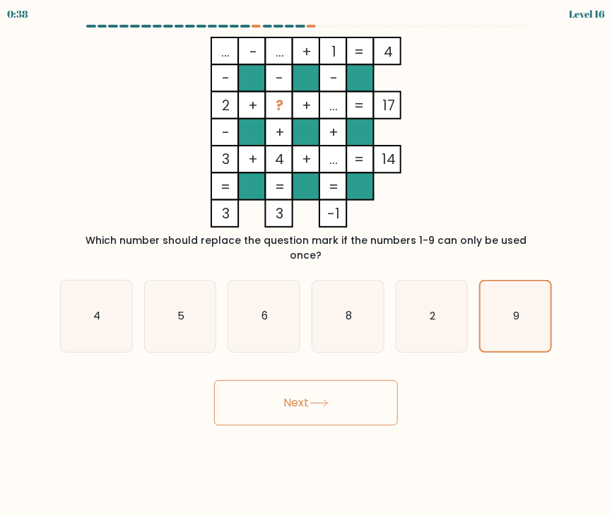
click at [307, 391] on button "Next" at bounding box center [306, 402] width 184 height 45
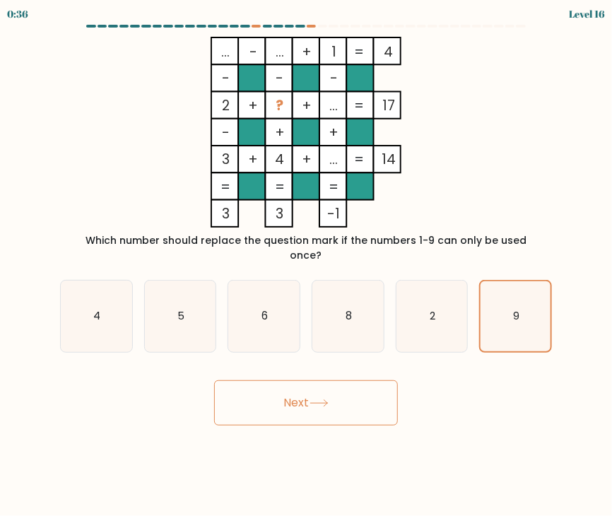
click at [307, 391] on button "Next" at bounding box center [306, 402] width 184 height 45
click at [300, 381] on button "Next" at bounding box center [306, 402] width 184 height 45
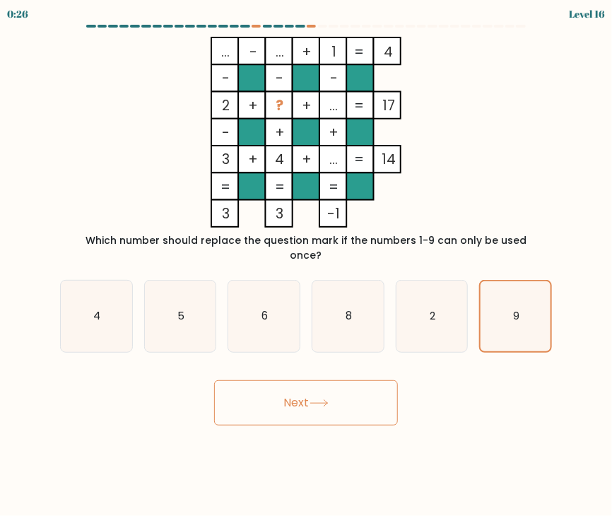
click at [300, 381] on button "Next" at bounding box center [306, 402] width 184 height 45
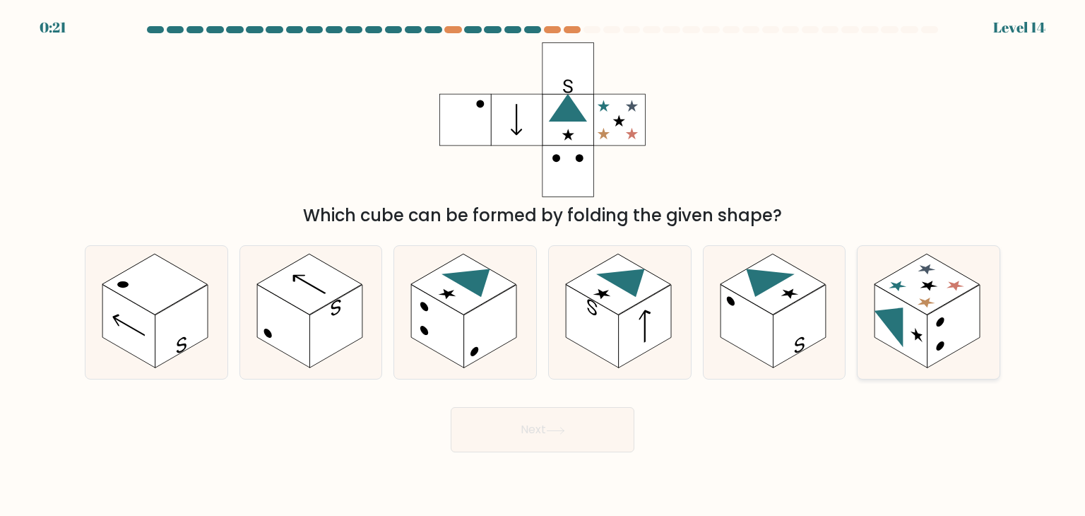
click at [908, 313] on rect at bounding box center [901, 326] width 53 height 83
click at [543, 265] on input "f." at bounding box center [543, 261] width 1 height 7
radio input "true"
click at [565, 424] on button "Next" at bounding box center [543, 429] width 184 height 45
click at [535, 425] on button "Next" at bounding box center [543, 429] width 184 height 45
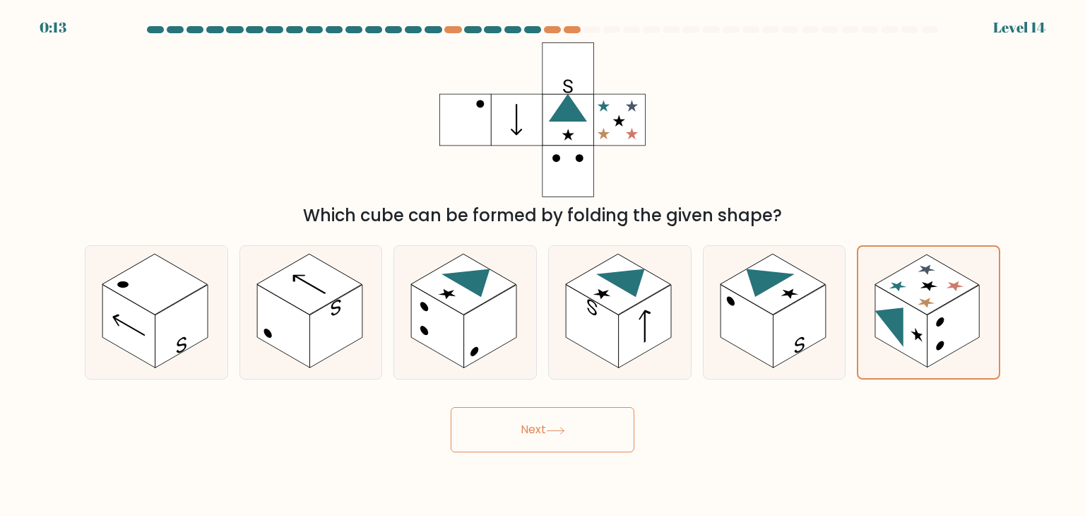
click at [535, 425] on button "Next" at bounding box center [543, 429] width 184 height 45
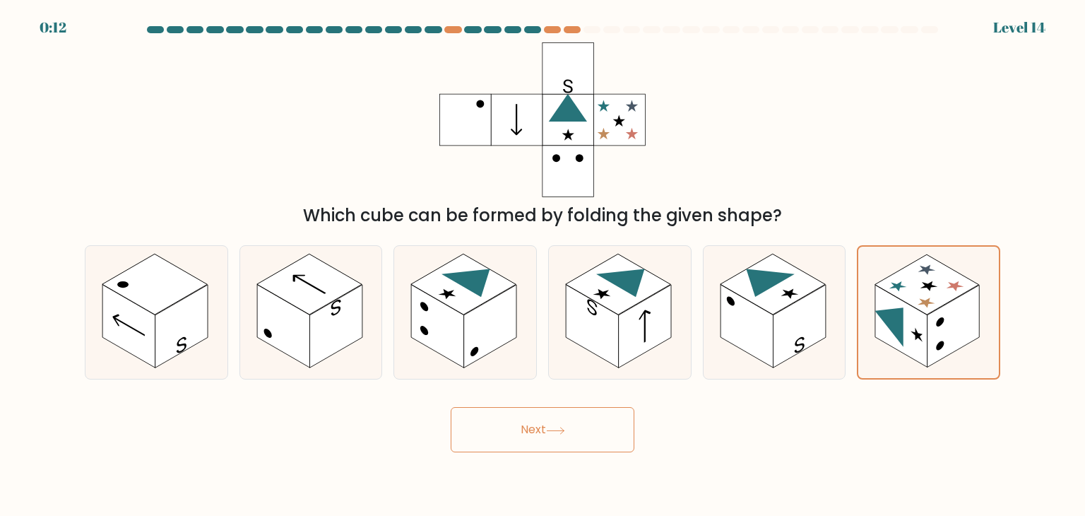
click at [535, 425] on button "Next" at bounding box center [543, 429] width 184 height 45
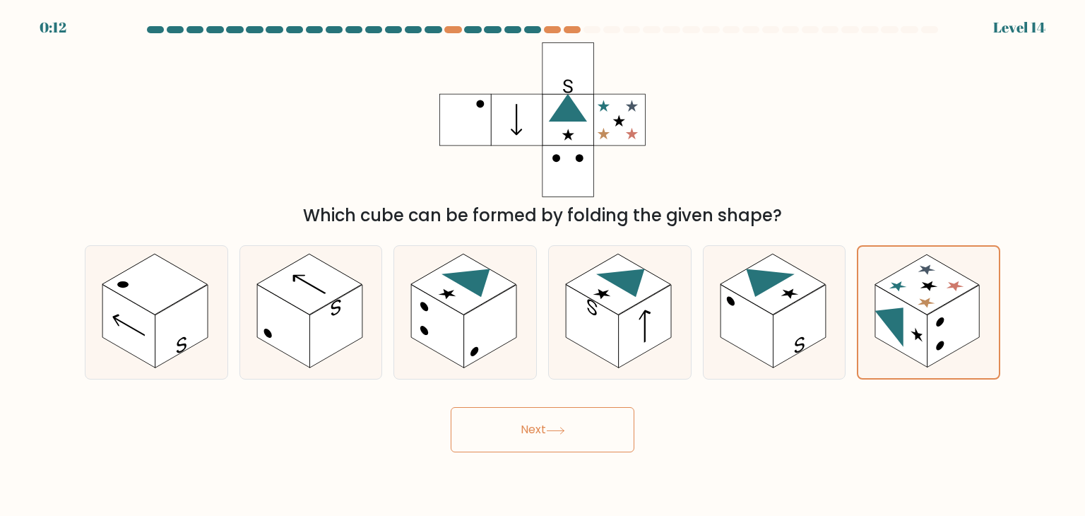
click at [535, 425] on button "Next" at bounding box center [543, 429] width 184 height 45
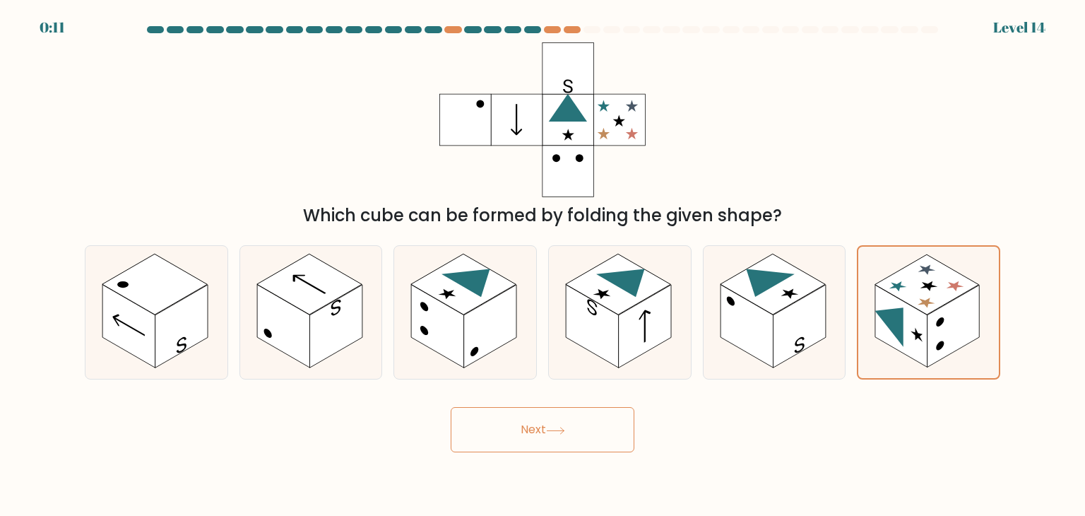
click at [535, 425] on button "Next" at bounding box center [543, 429] width 184 height 45
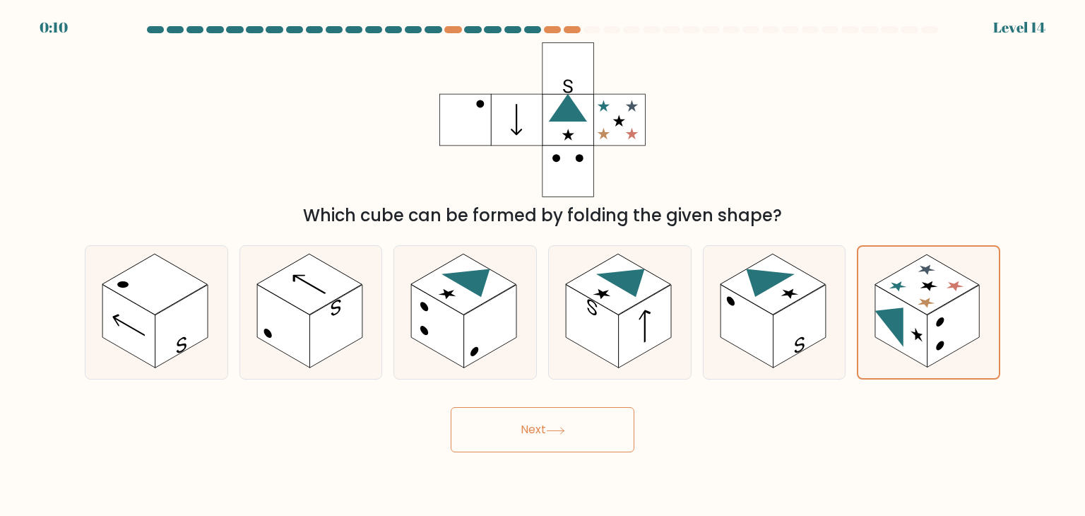
click at [535, 425] on button "Next" at bounding box center [543, 429] width 184 height 45
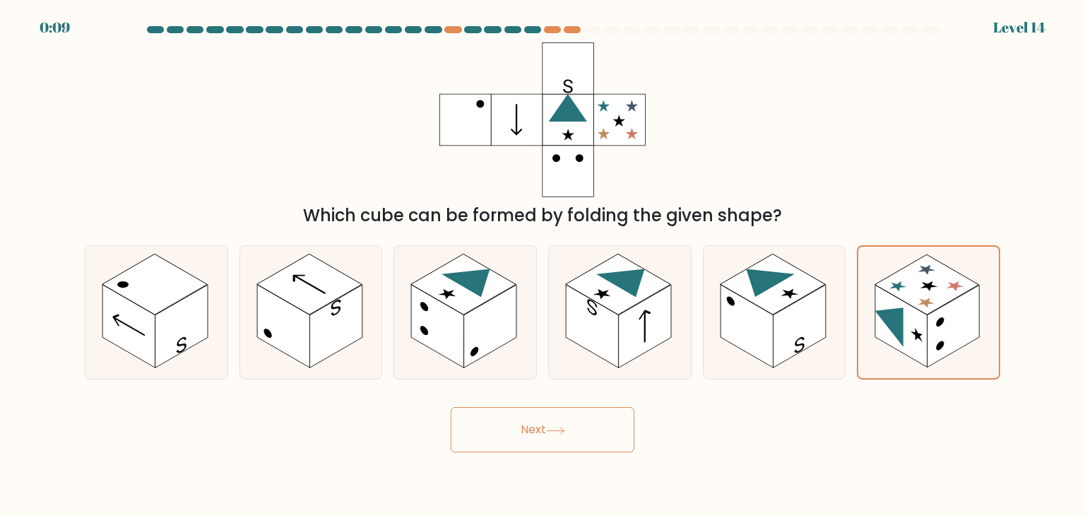
click at [535, 425] on button "Next" at bounding box center [543, 429] width 184 height 45
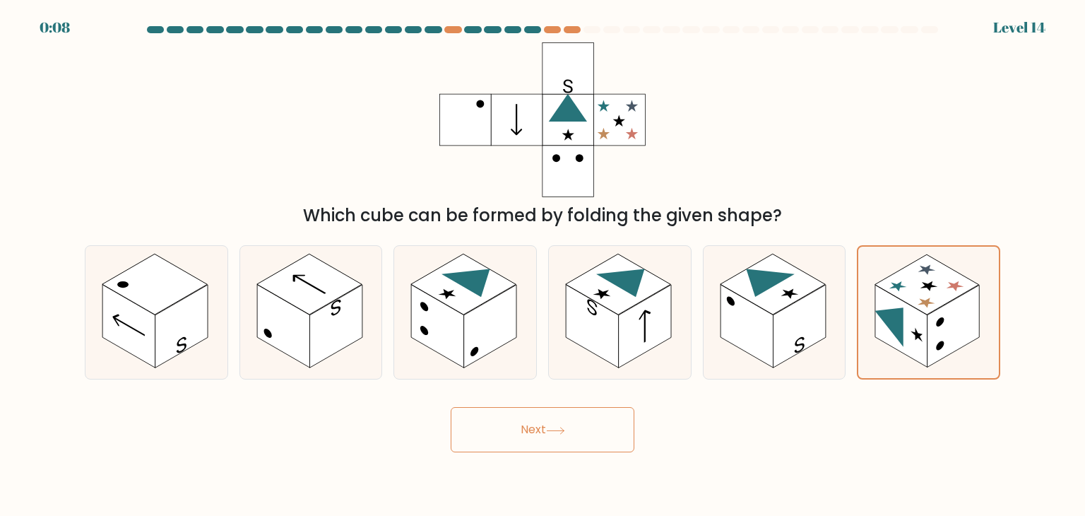
click at [535, 425] on button "Next" at bounding box center [543, 429] width 184 height 45
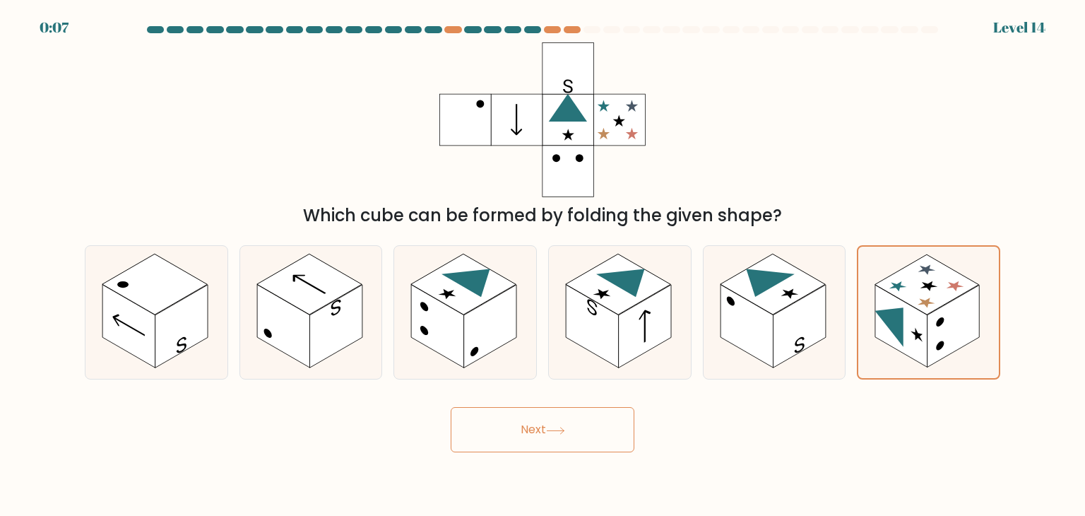
click at [535, 425] on button "Next" at bounding box center [543, 429] width 184 height 45
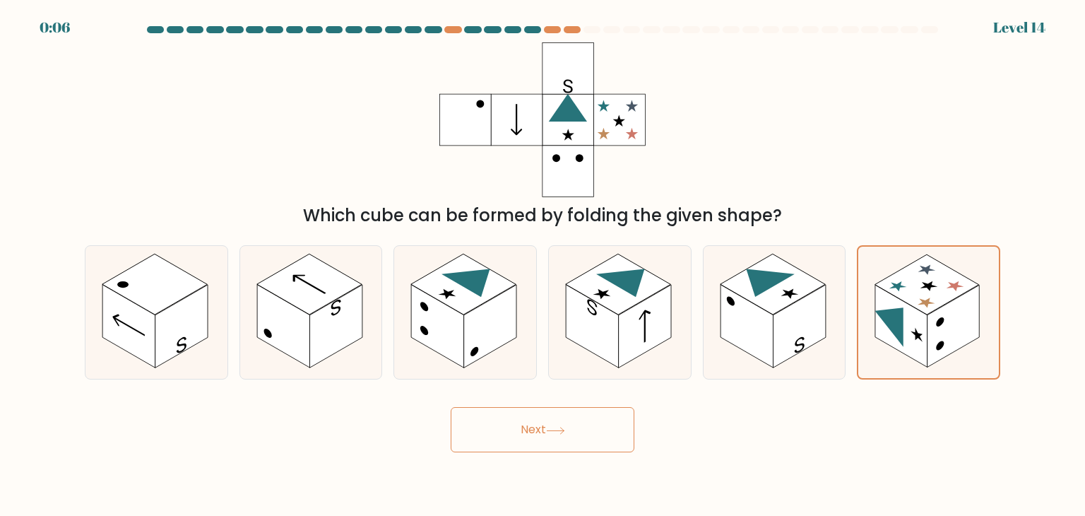
click at [535, 425] on button "Next" at bounding box center [543, 429] width 184 height 45
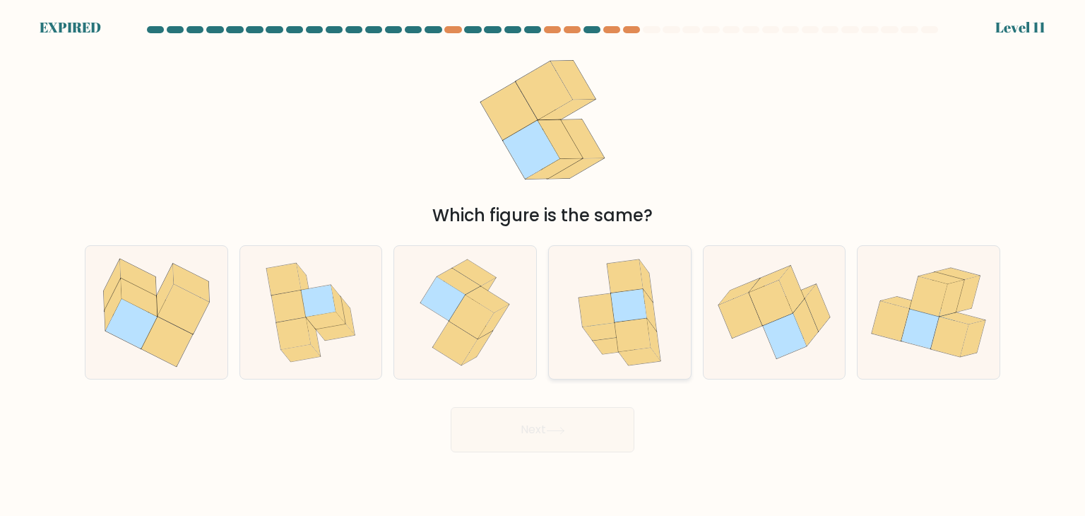
click at [627, 309] on icon at bounding box center [629, 305] width 36 height 33
click at [543, 265] on input "d." at bounding box center [543, 261] width 1 height 7
radio input "true"
click at [765, 324] on icon at bounding box center [771, 303] width 44 height 45
click at [543, 265] on input "e." at bounding box center [543, 261] width 1 height 7
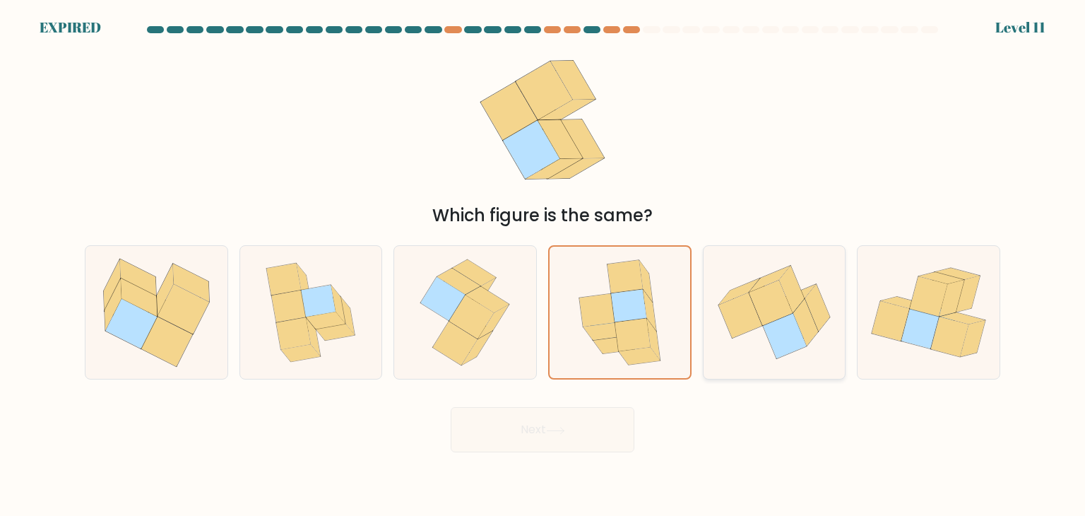
radio input "true"
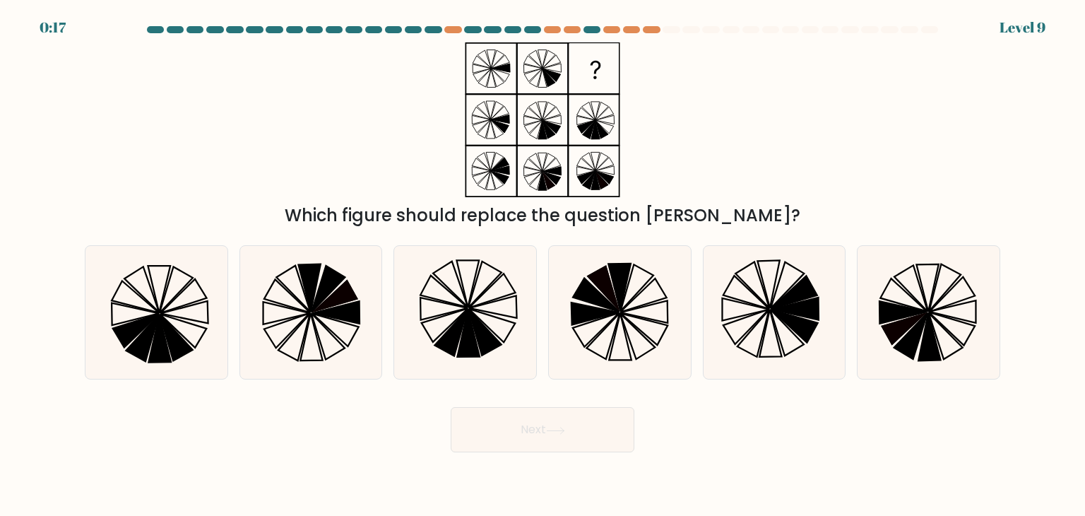
click at [546, 290] on div "d." at bounding box center [620, 312] width 155 height 134
click at [608, 285] on icon at bounding box center [603, 288] width 33 height 47
click at [543, 265] on input "d." at bounding box center [543, 261] width 1 height 7
radio input "true"
click at [476, 293] on icon at bounding box center [465, 312] width 133 height 133
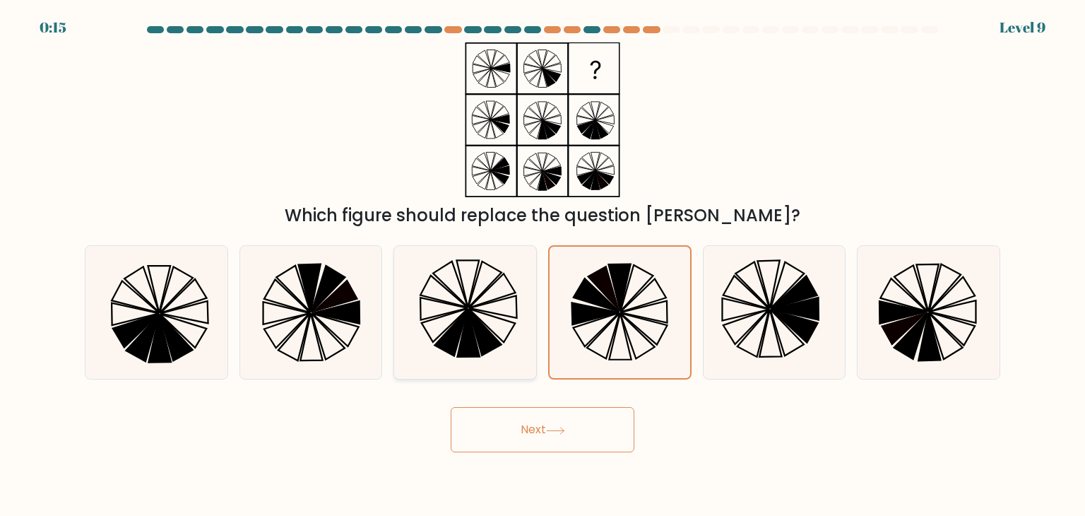
click at [543, 265] on input "c." at bounding box center [543, 261] width 1 height 7
radio input "true"
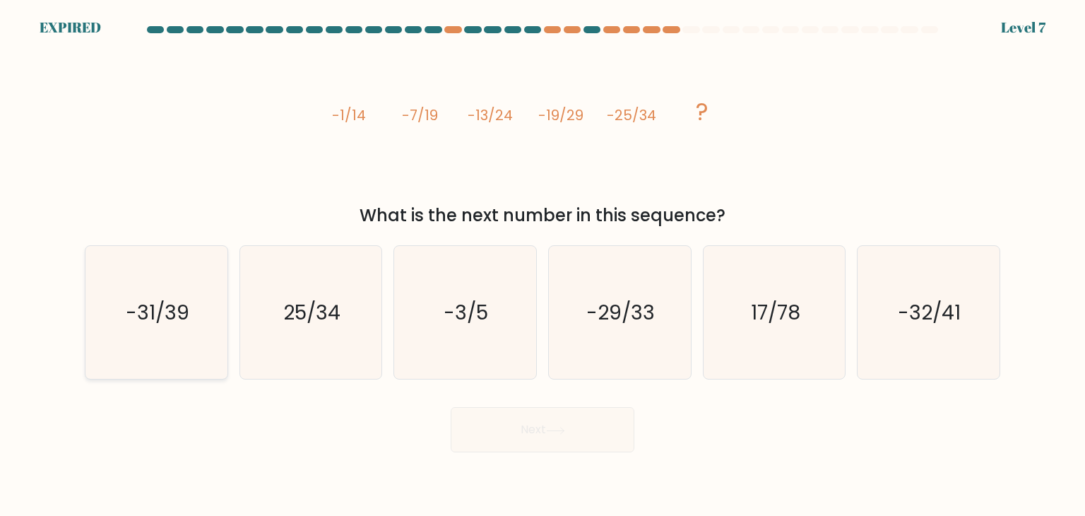
click at [179, 309] on text "-31/39" at bounding box center [158, 312] width 64 height 28
click at [543, 265] on input "a. -31/39" at bounding box center [543, 261] width 1 height 7
radio input "true"
click at [163, 317] on text "-31/39" at bounding box center [157, 313] width 63 height 28
click at [543, 265] on input "a. -31/39" at bounding box center [543, 261] width 1 height 7
